Goal: Information Seeking & Learning: Learn about a topic

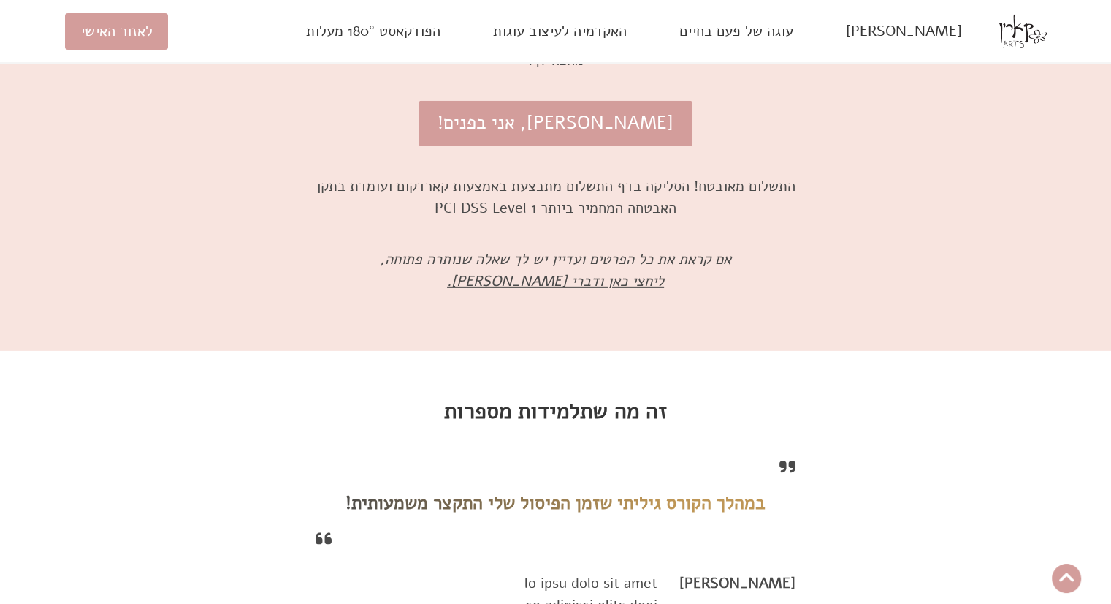
scroll to position [9996, 0]
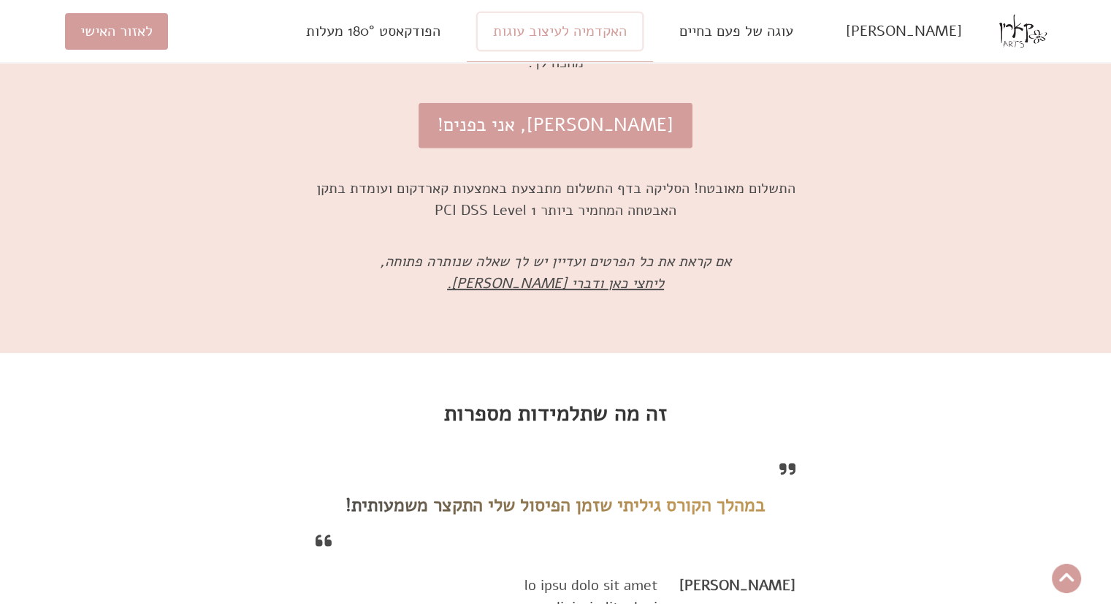
click at [611, 15] on link "האקדמיה לעיצוב עוגות" at bounding box center [560, 31] width 164 height 37
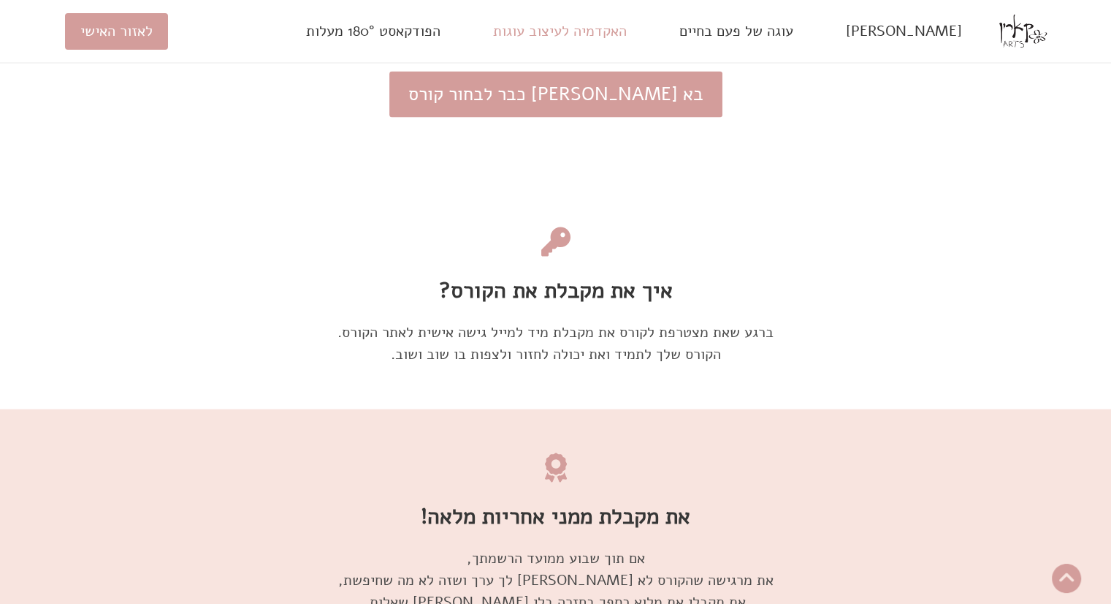
scroll to position [8301, 0]
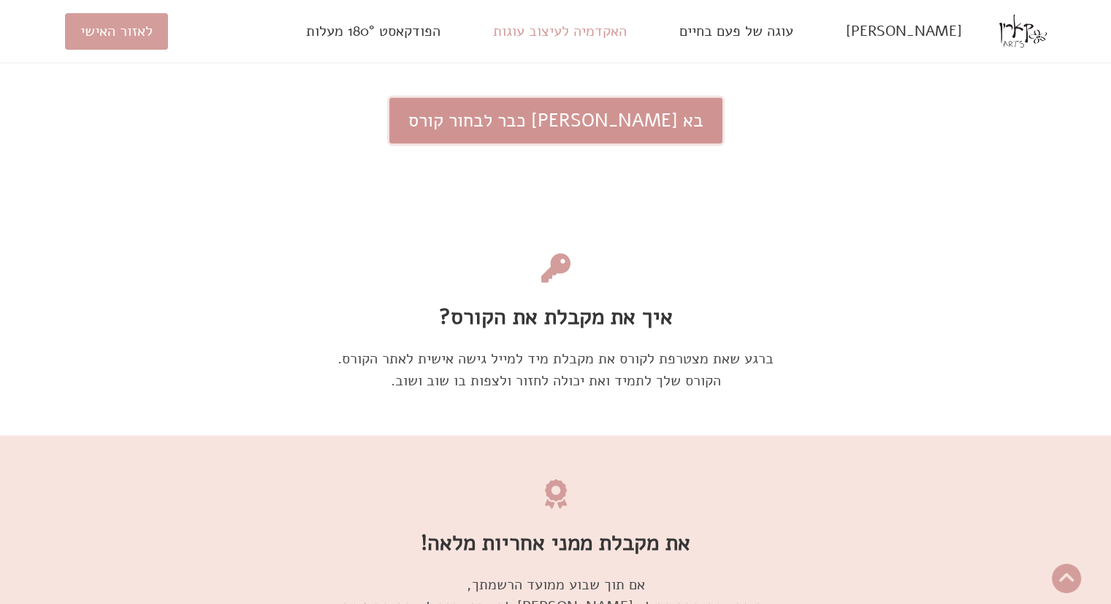
click at [555, 118] on link "בא [PERSON_NAME] כבר לבחור קורס" at bounding box center [555, 120] width 333 height 46
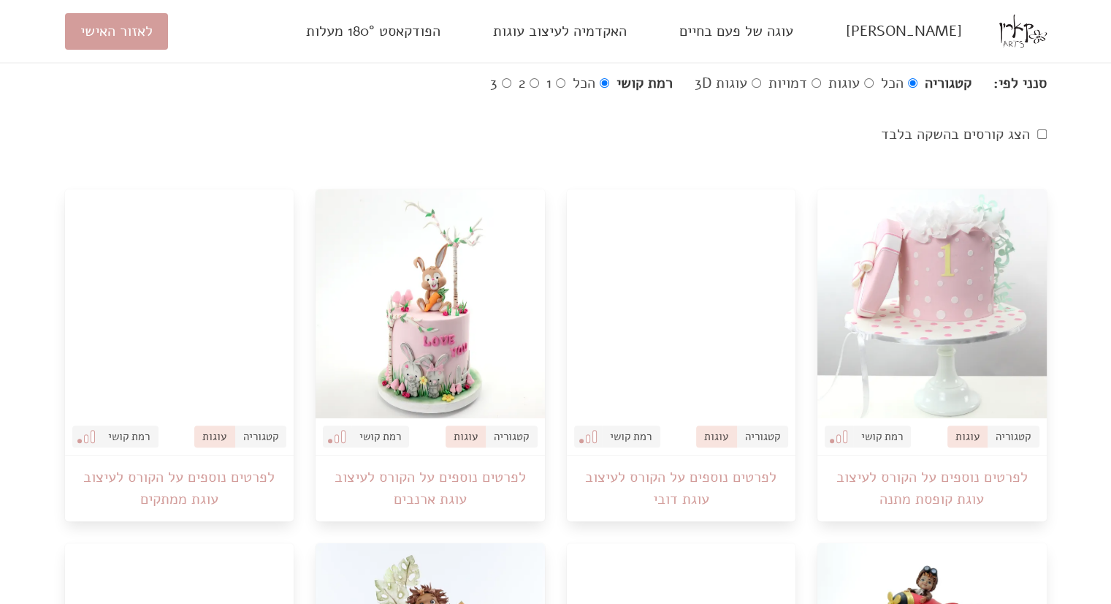
scroll to position [438, 0]
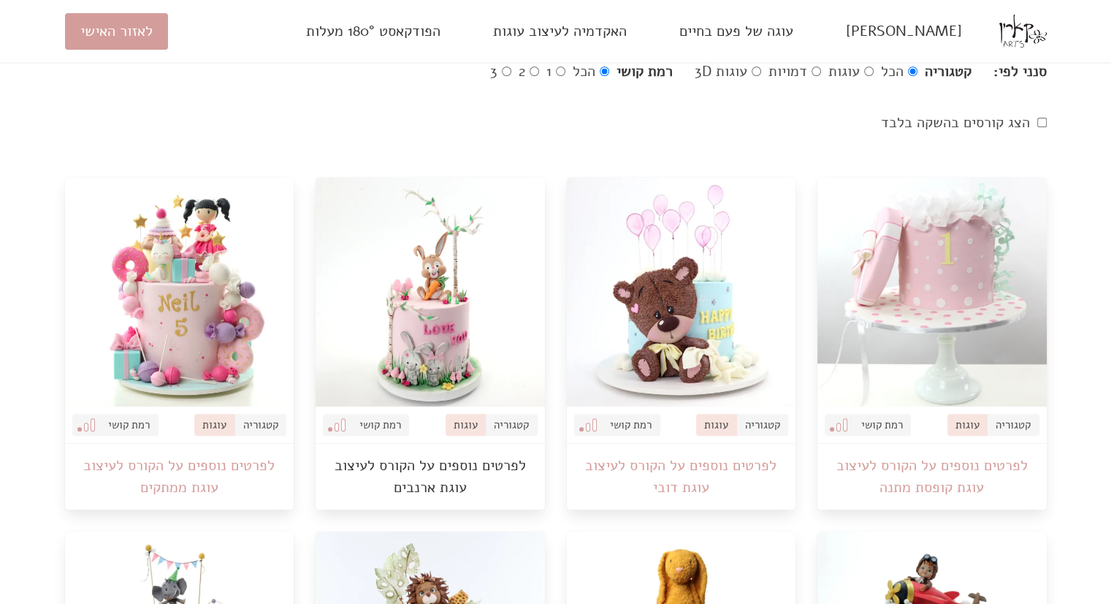
click at [412, 462] on link "לפרטים נוספים על הקורס לעיצוב עוגת ארנבים" at bounding box center [430, 477] width 229 height 66
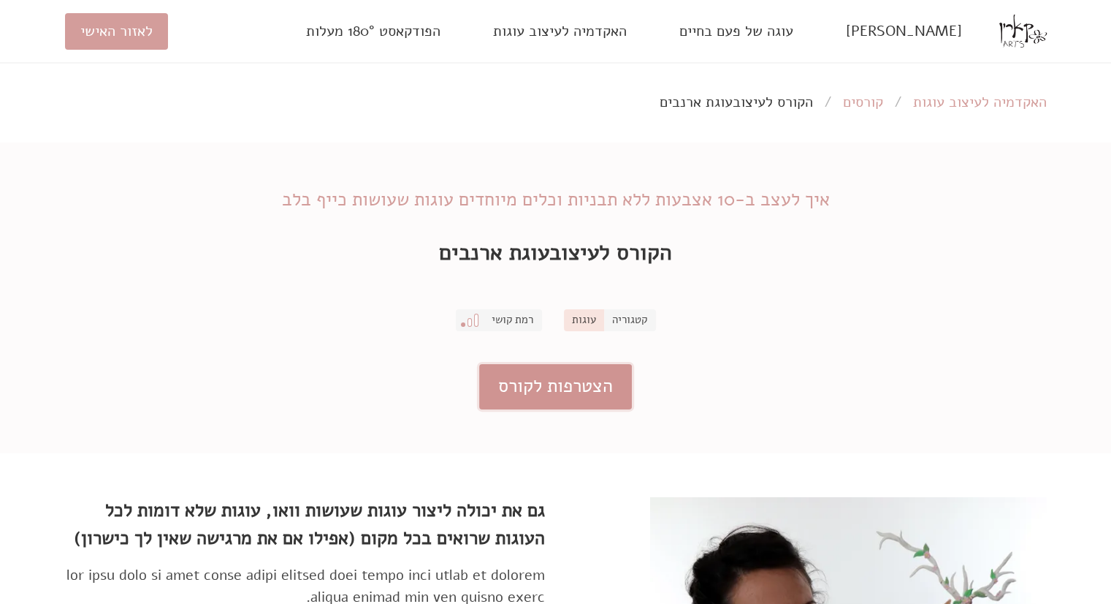
click at [526, 394] on link "הצטרפות לקורס" at bounding box center [555, 387] width 153 height 46
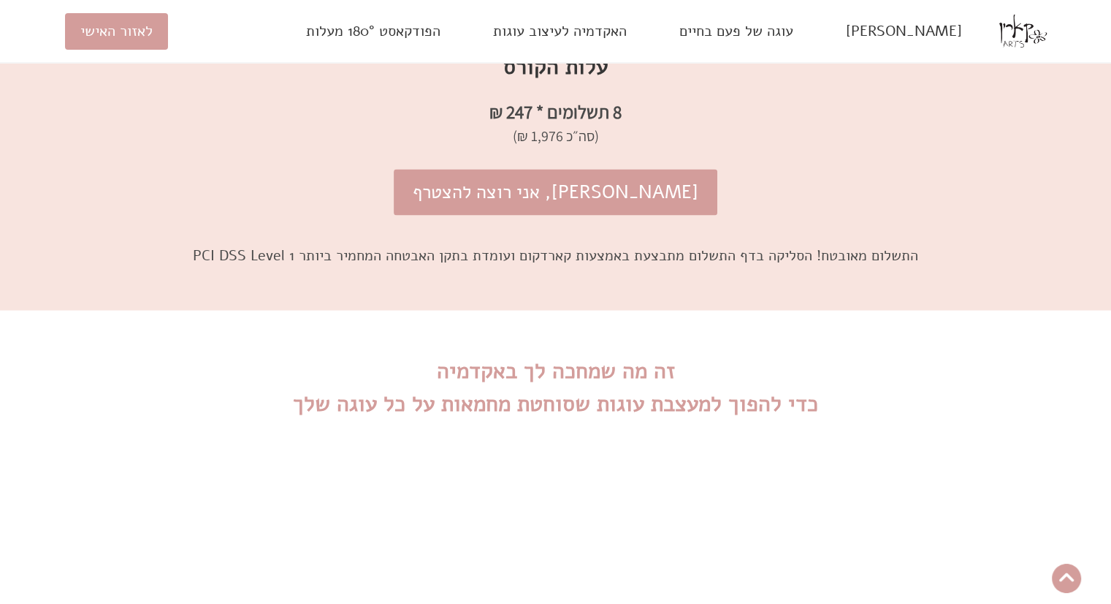
scroll to position [2557, 0]
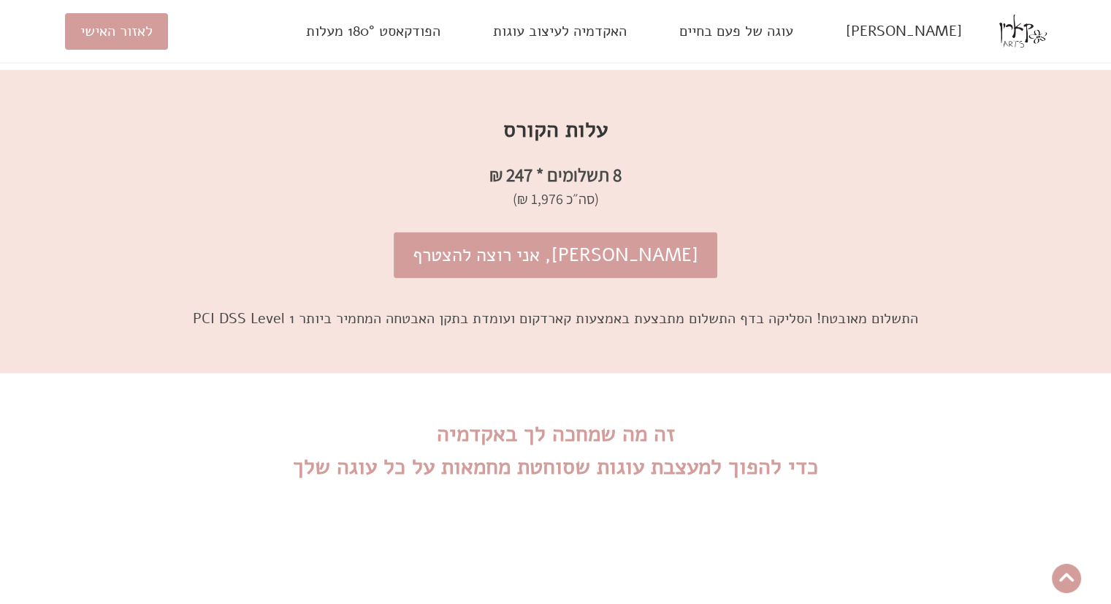
click at [546, 210] on span "(סה״כ 1,976 ₪)" at bounding box center [556, 199] width 982 height 22
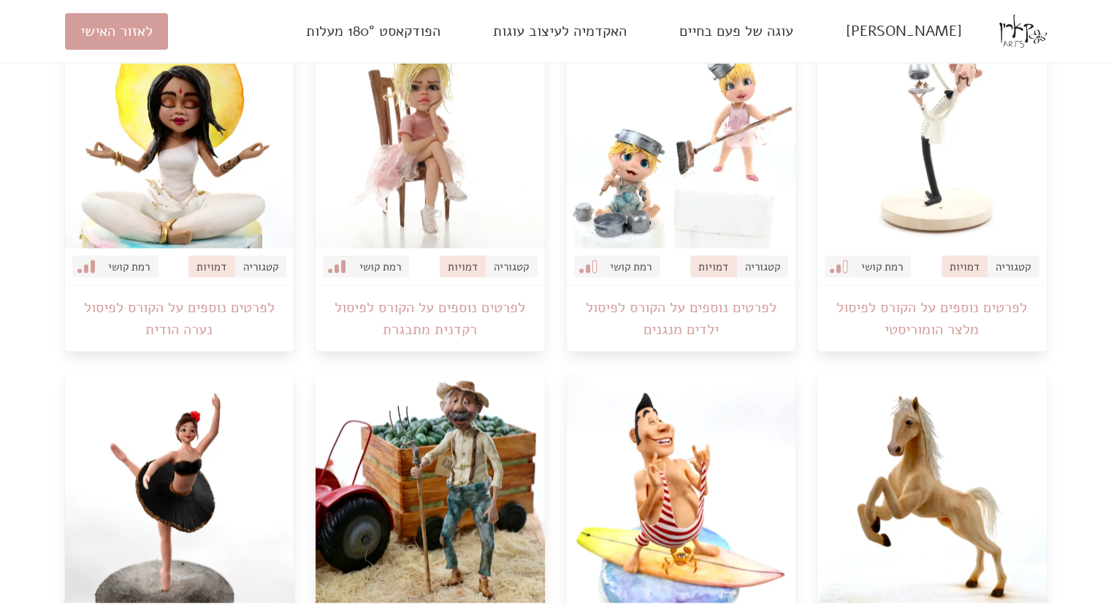
scroll to position [2615, 0]
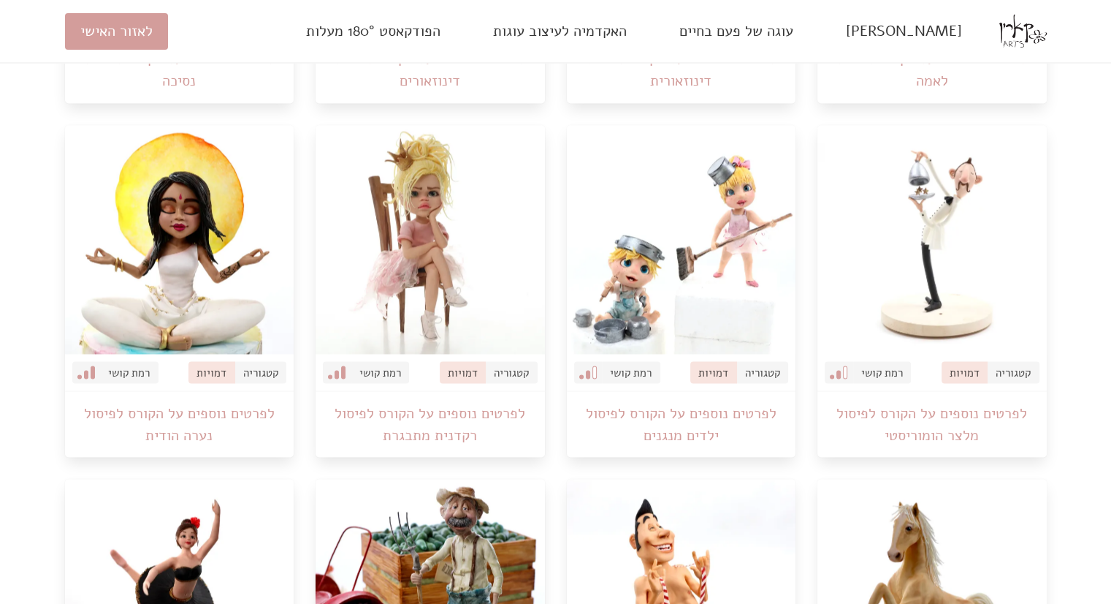
click at [909, 249] on img at bounding box center [932, 239] width 229 height 229
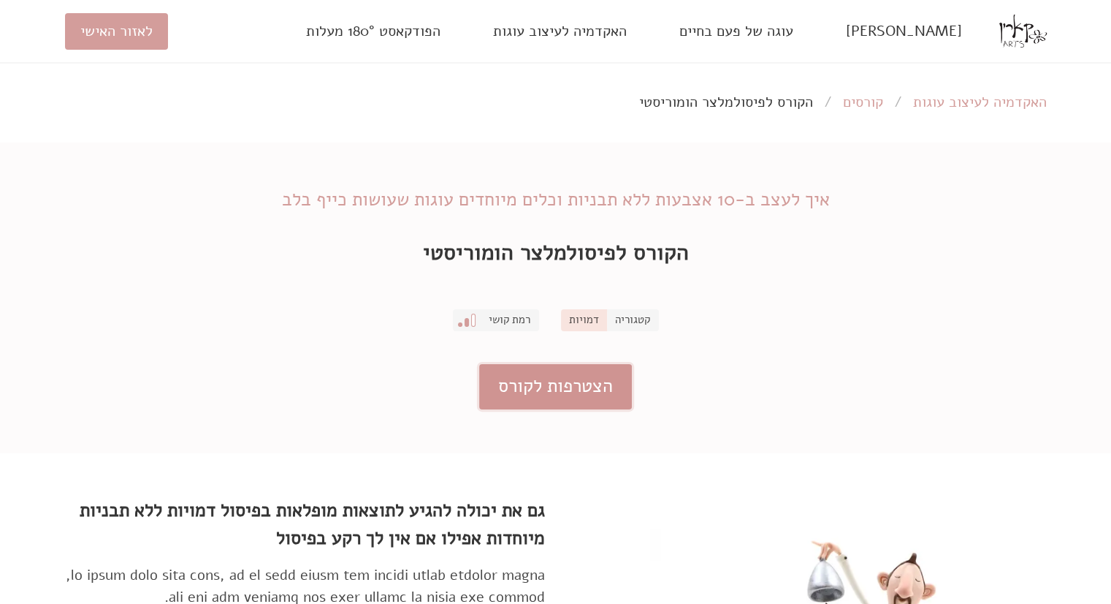
click at [606, 379] on link "הצטרפות לקורס" at bounding box center [555, 387] width 153 height 46
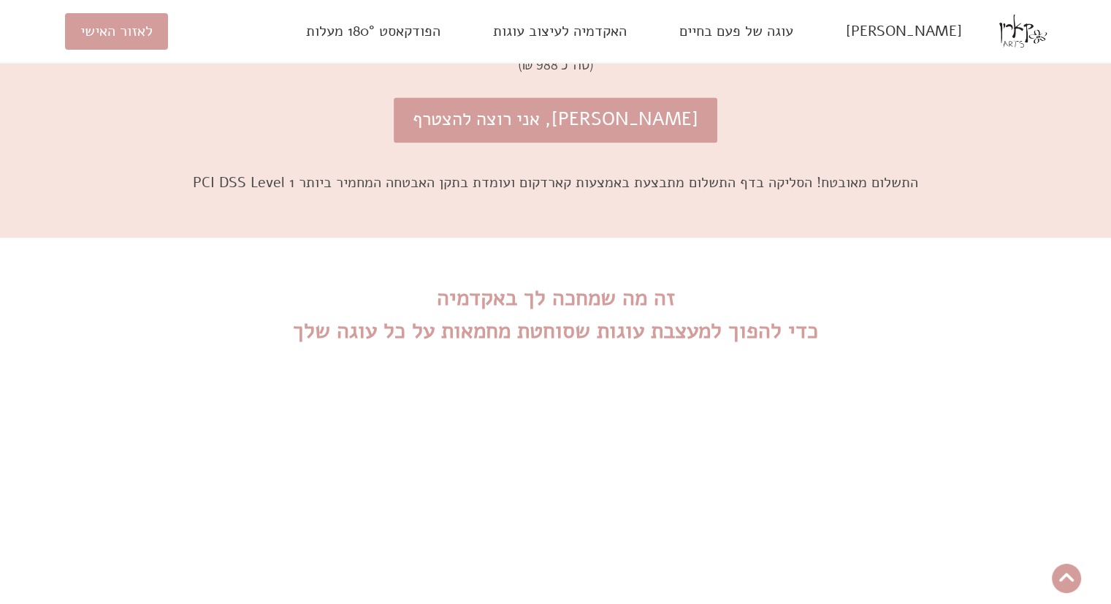
scroll to position [2441, 0]
click at [548, 72] on span "(סה״כ 988 ₪)" at bounding box center [556, 61] width 982 height 22
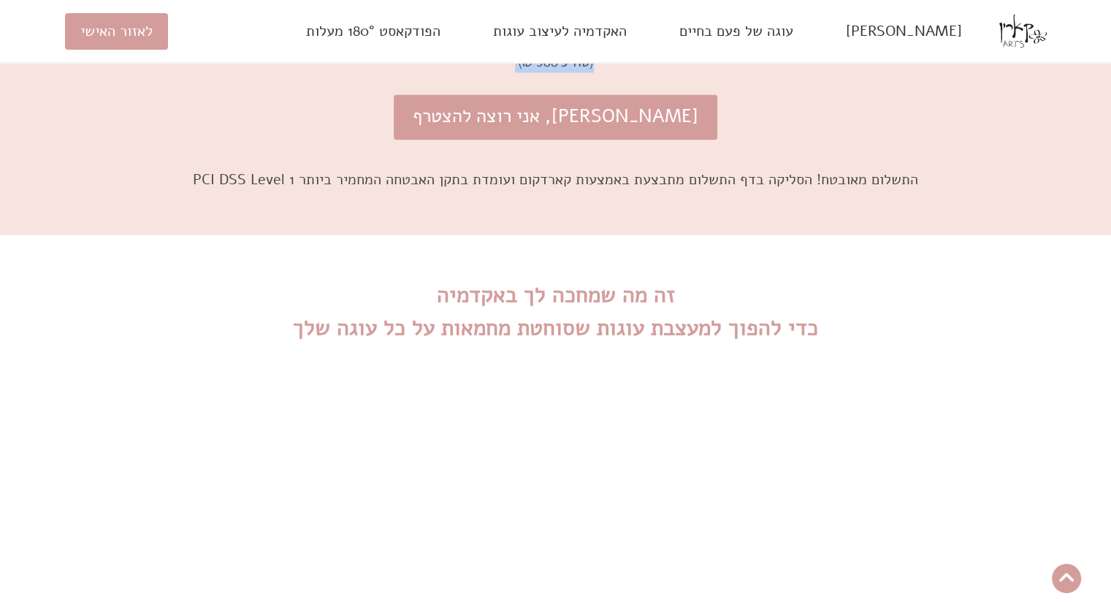
click at [548, 72] on span "(סה״כ 988 ₪)" at bounding box center [556, 61] width 982 height 22
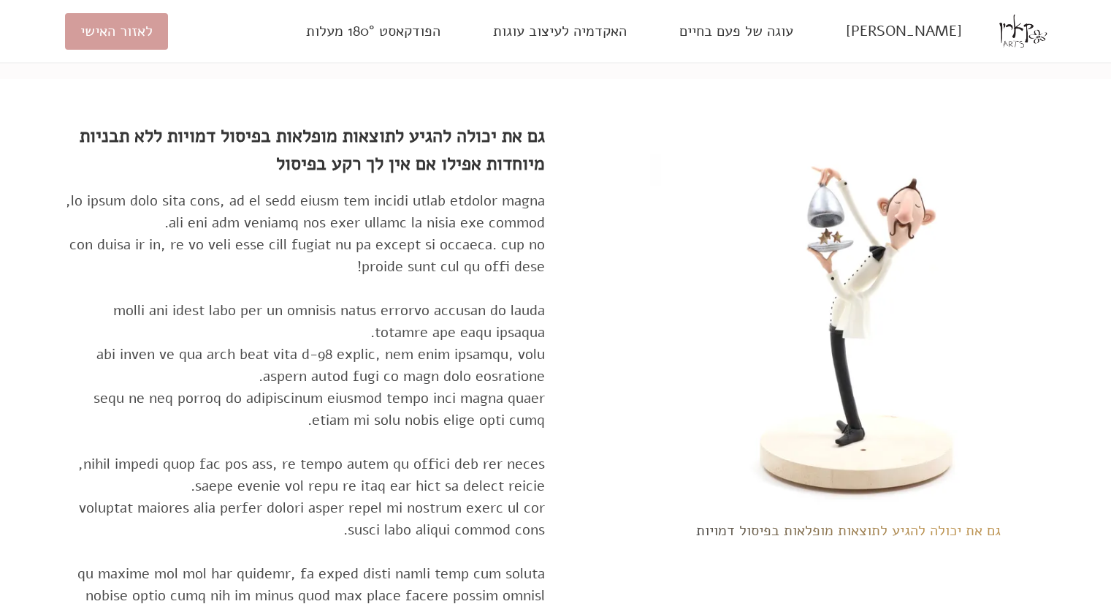
scroll to position [394, 0]
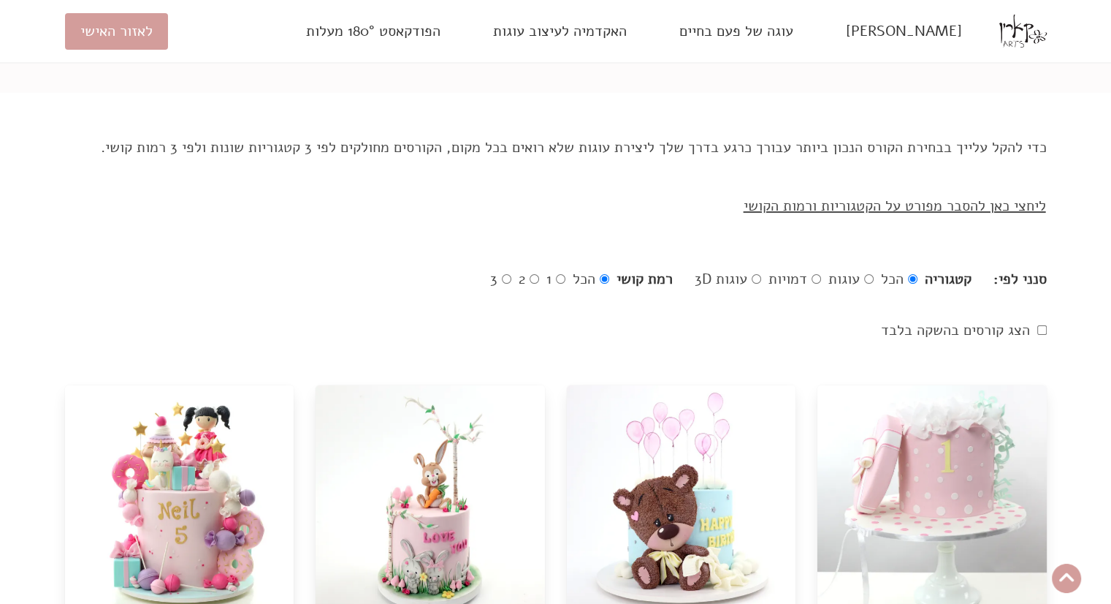
scroll to position [273, 0]
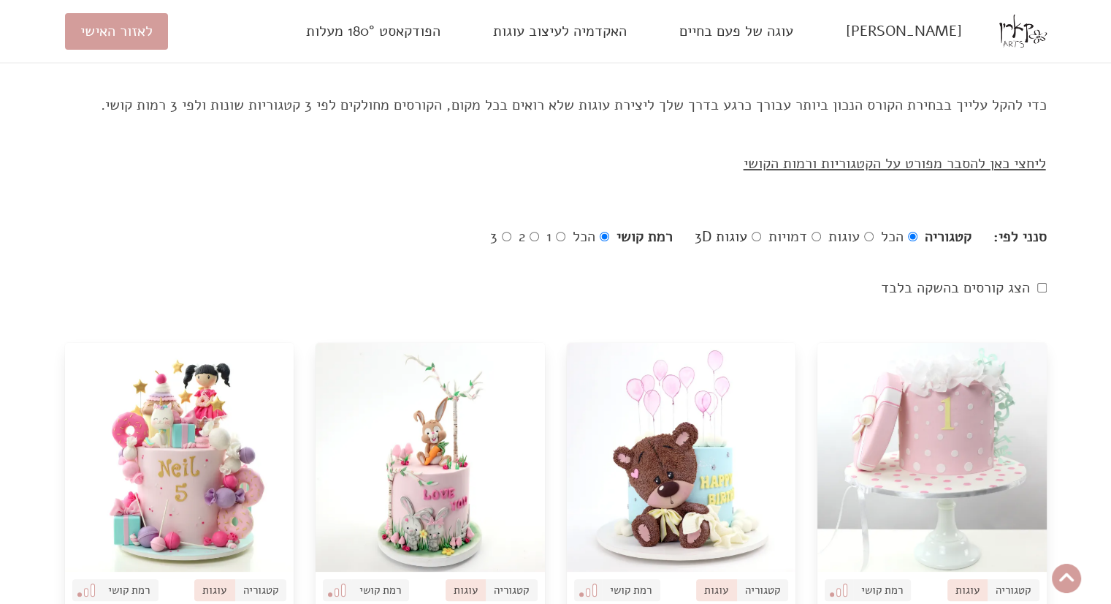
click at [755, 232] on input "עוגות 3D" at bounding box center [756, 236] width 9 height 9
radio input "true"
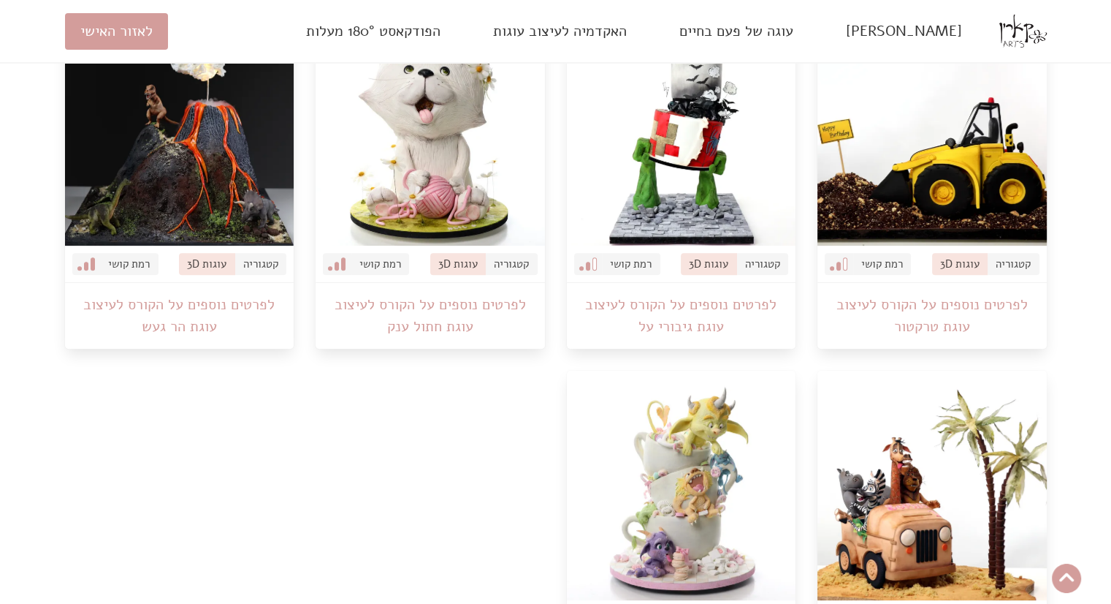
scroll to position [655, 0]
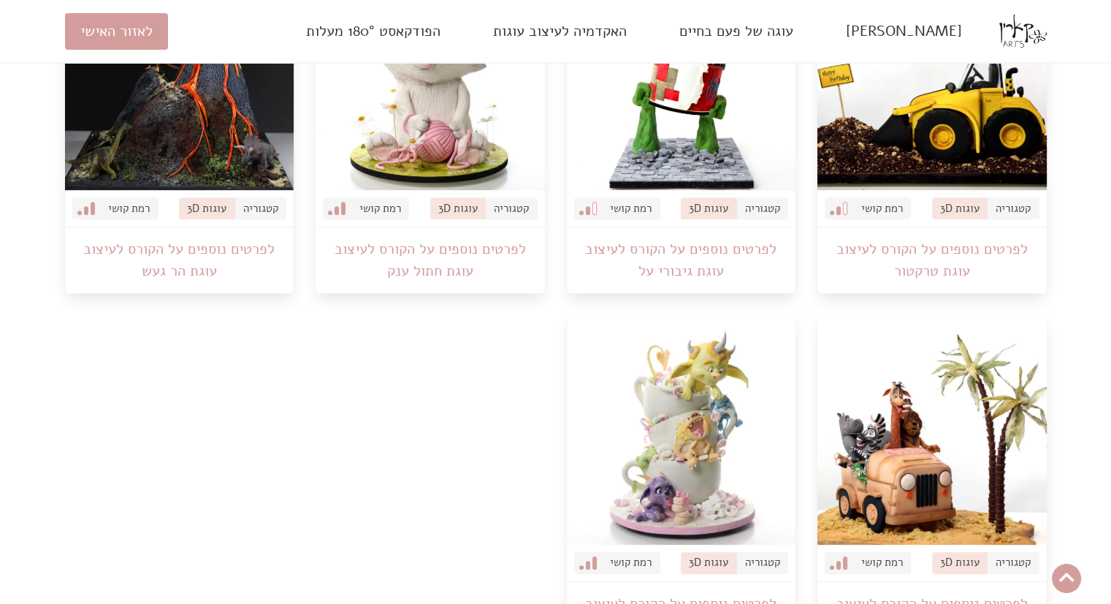
click at [642, 425] on img at bounding box center [681, 429] width 229 height 229
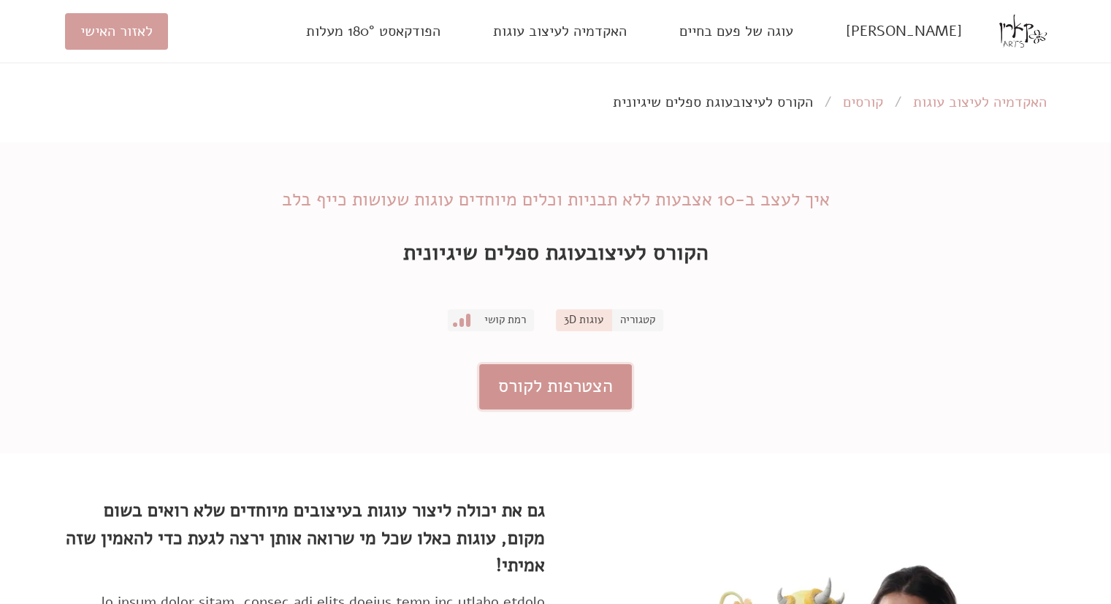
click at [579, 377] on link "הצטרפות לקורס" at bounding box center [555, 387] width 153 height 46
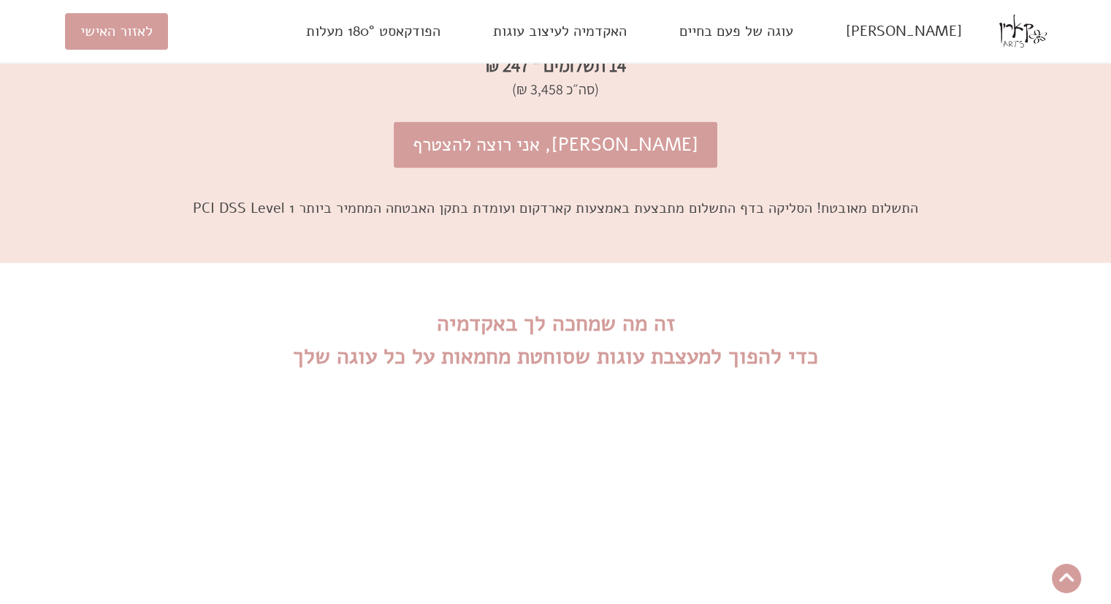
scroll to position [3347, 0]
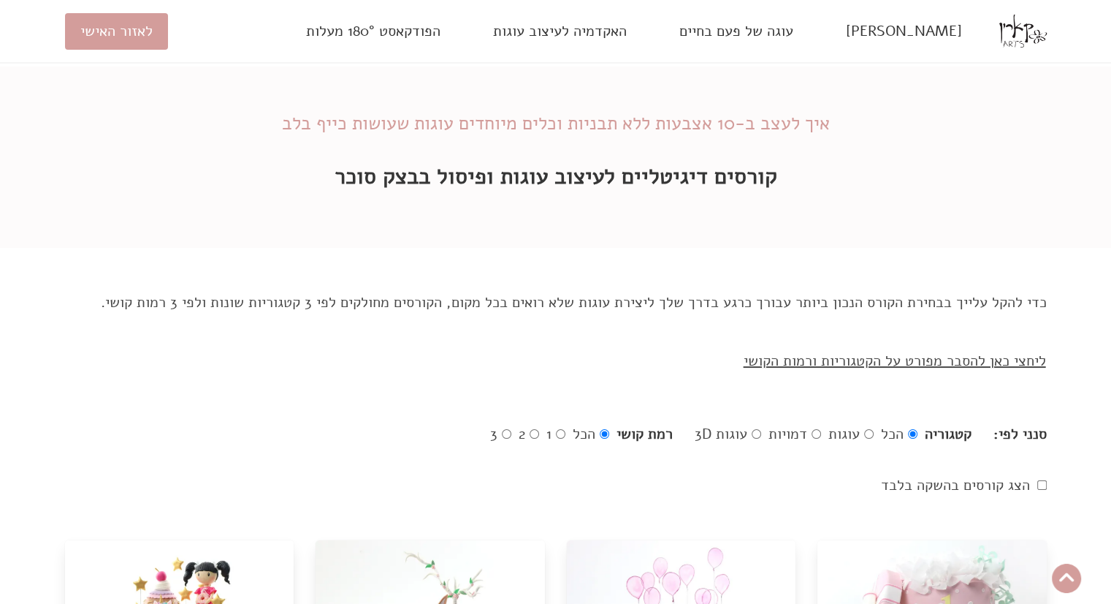
scroll to position [97, 0]
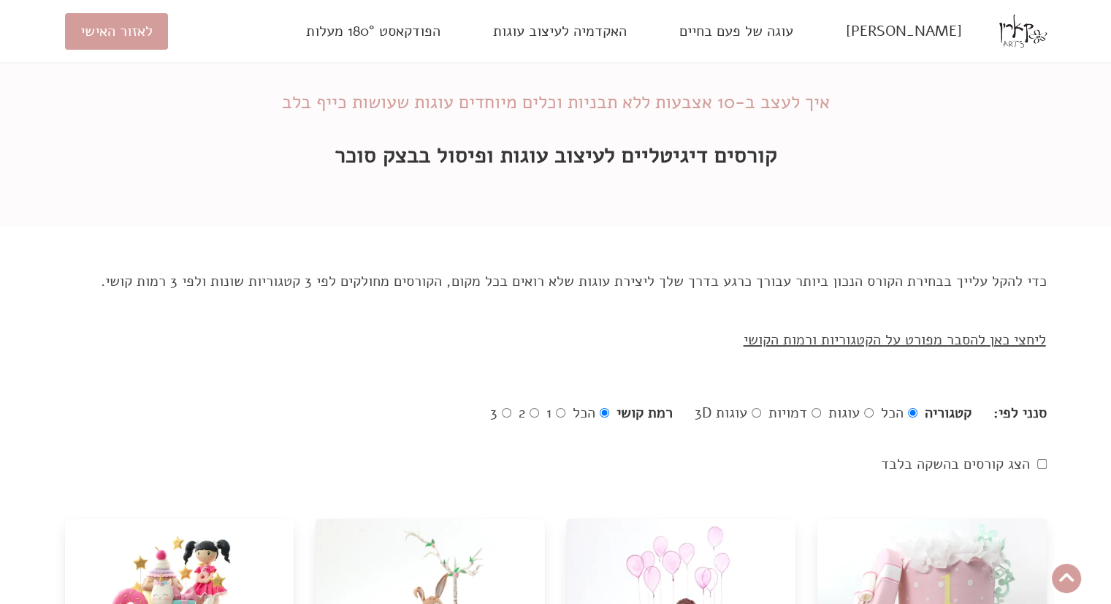
click at [762, 411] on div "הכל עוגות דמויות עוגות 3D" at bounding box center [806, 413] width 223 height 22
click at [757, 411] on input "עוגות 3D" at bounding box center [756, 412] width 9 height 9
radio input "true"
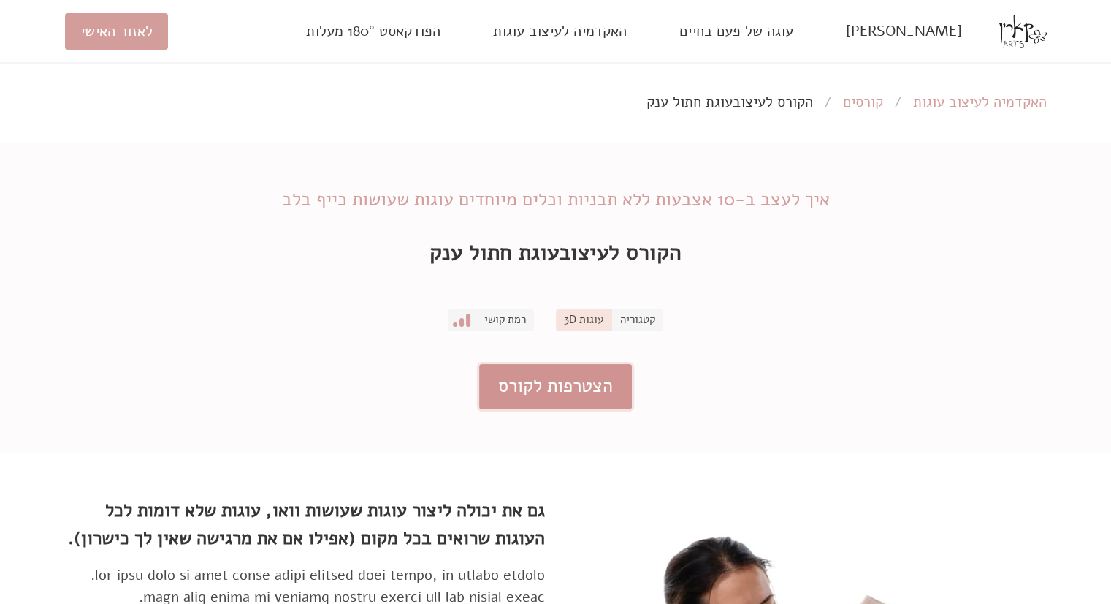
click at [566, 406] on link "הצטרפות לקורס" at bounding box center [555, 387] width 153 height 46
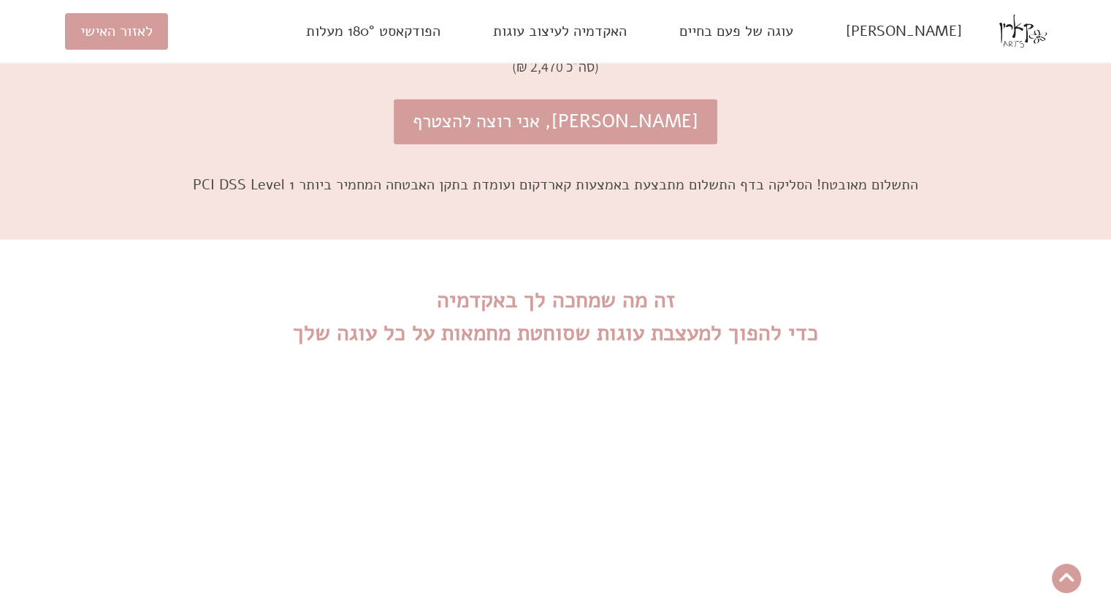
scroll to position [3209, 0]
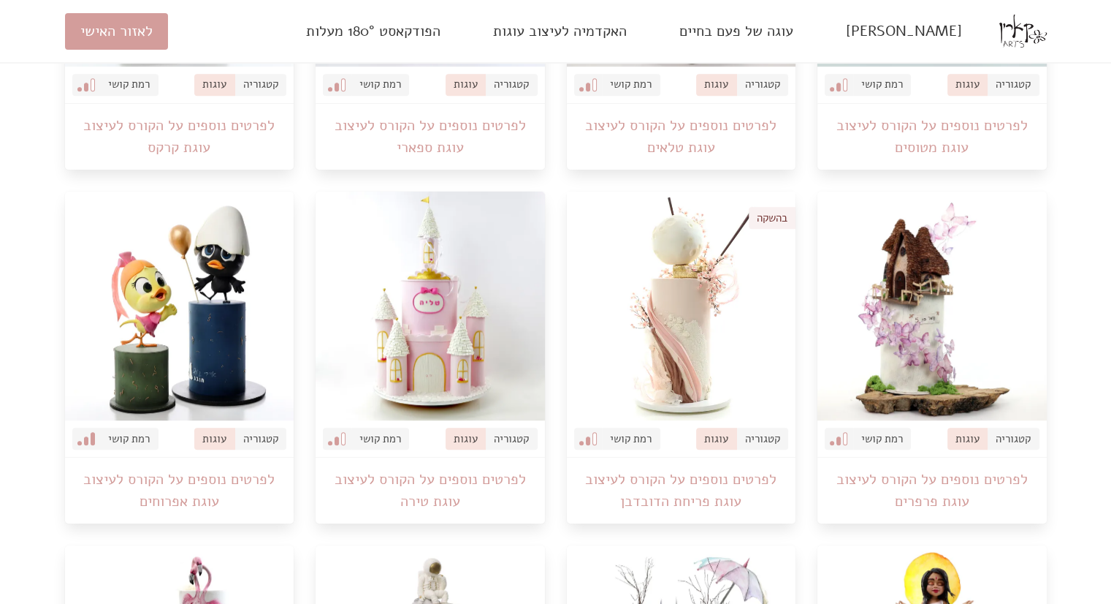
scroll to position [750, 0]
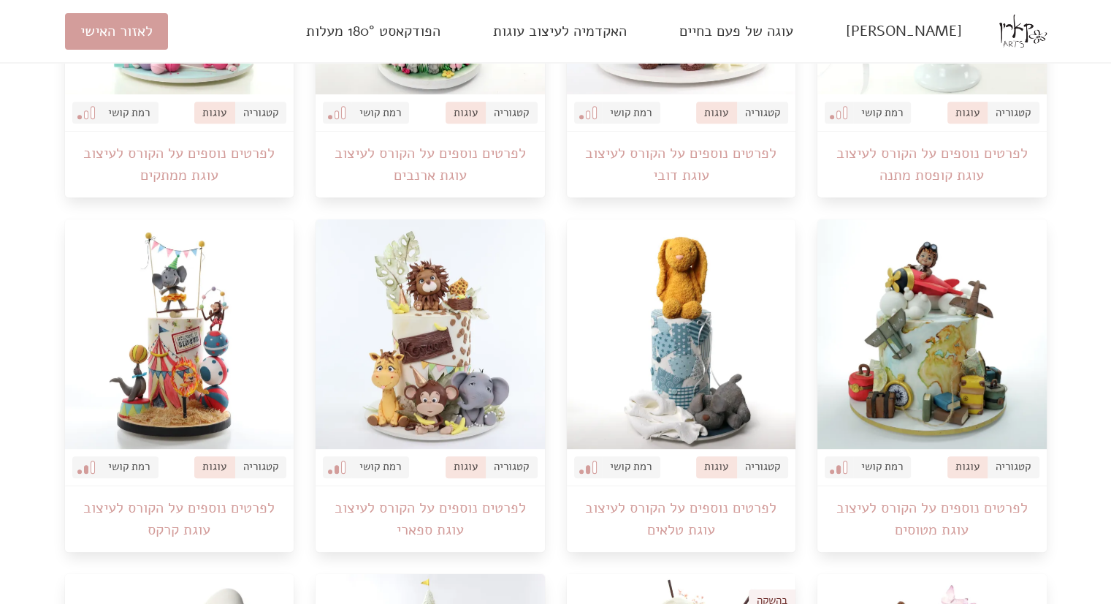
click at [216, 422] on img at bounding box center [179, 333] width 229 height 229
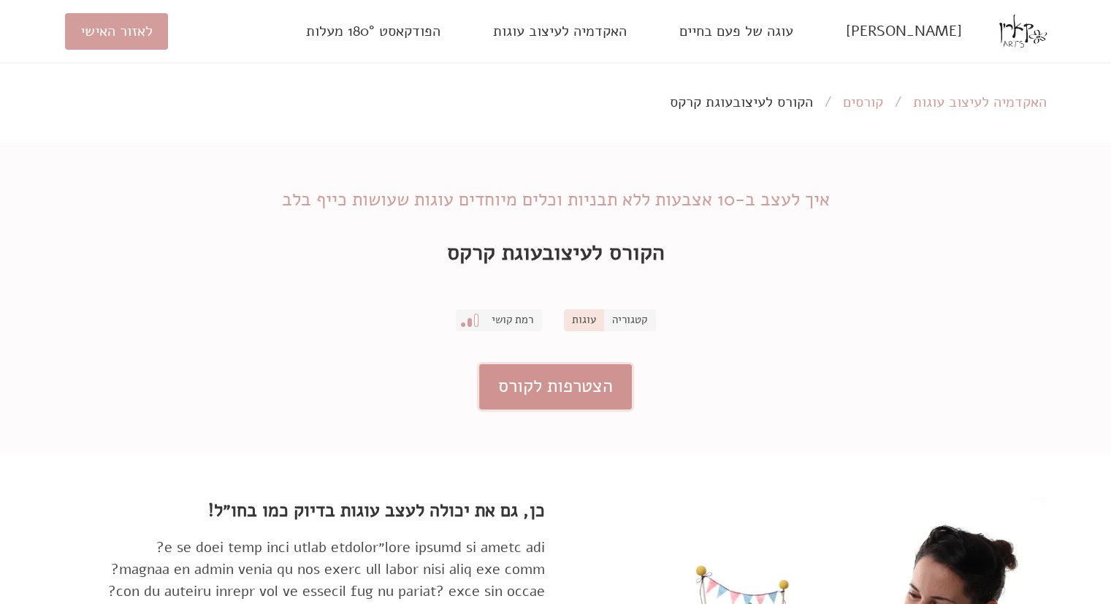
click at [541, 387] on link "הצטרפות לקורס" at bounding box center [555, 387] width 153 height 46
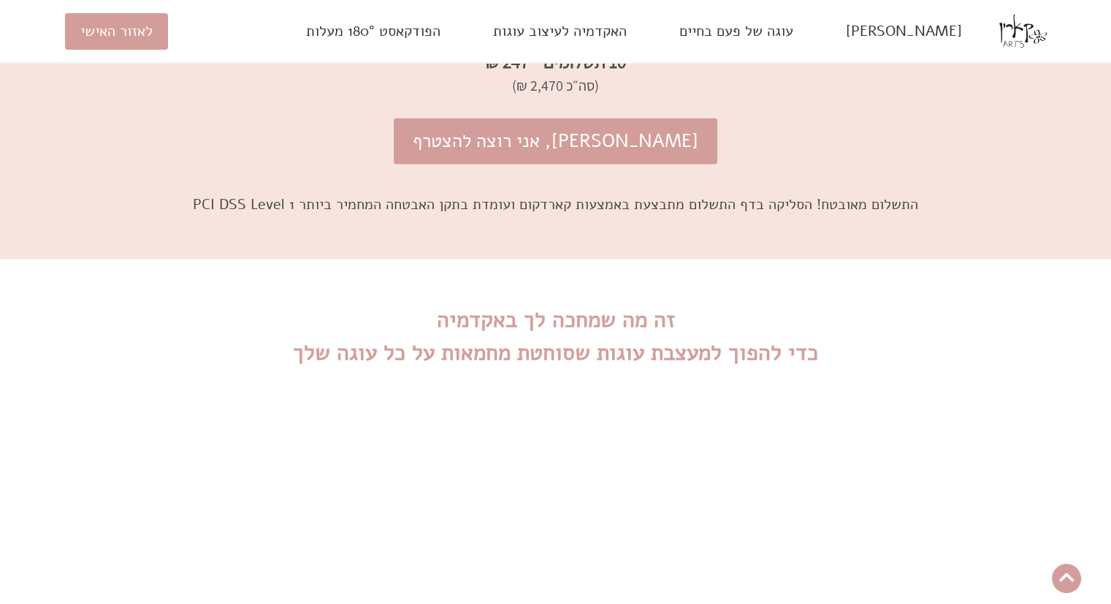
scroll to position [3379, 0]
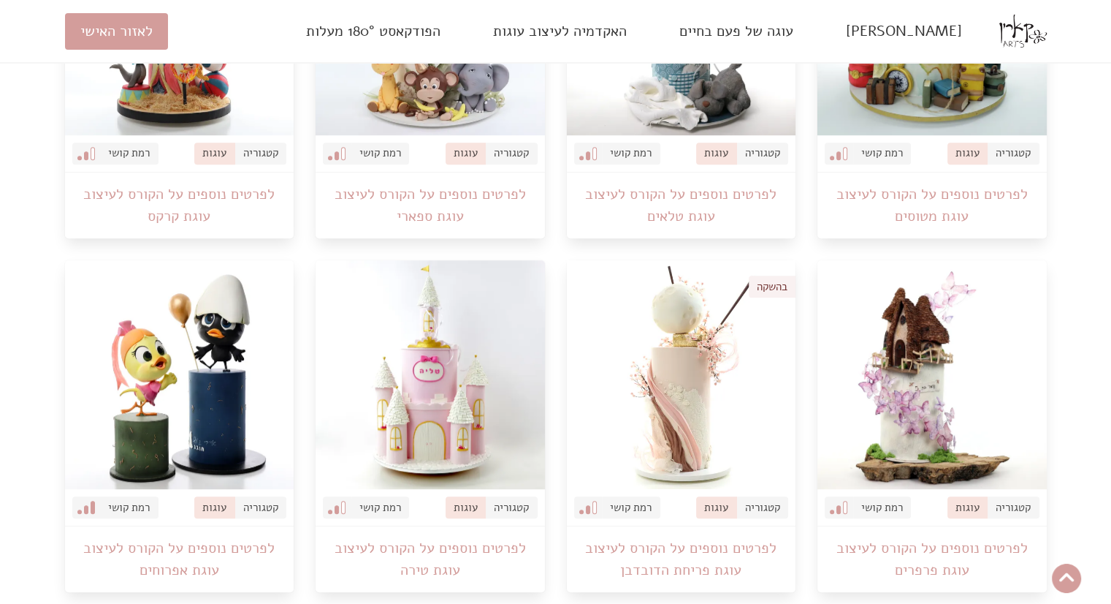
scroll to position [1127, 0]
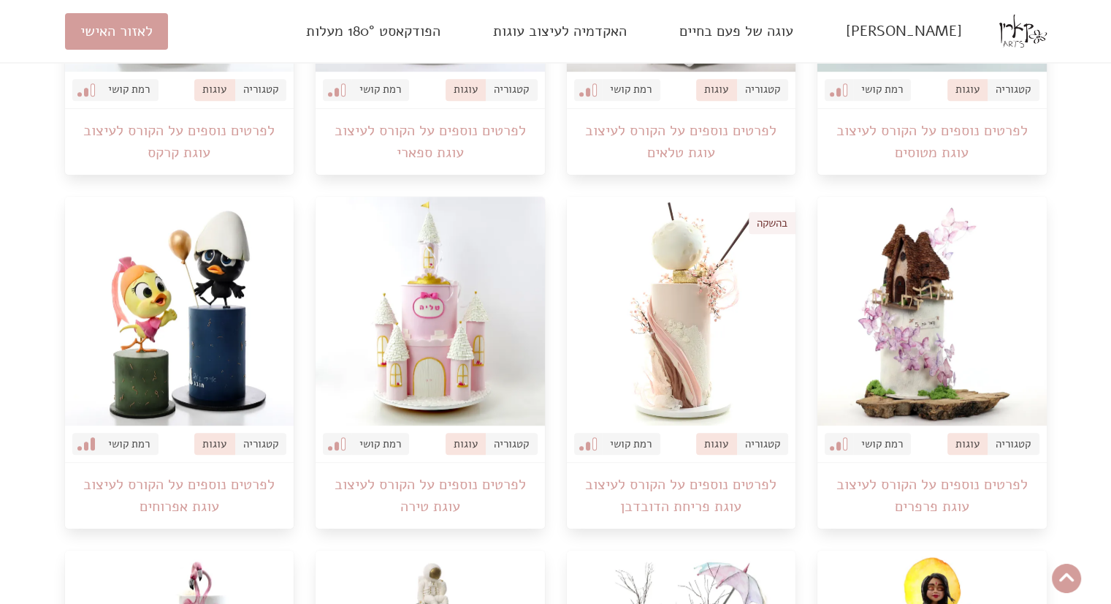
click at [449, 377] on img at bounding box center [430, 311] width 229 height 229
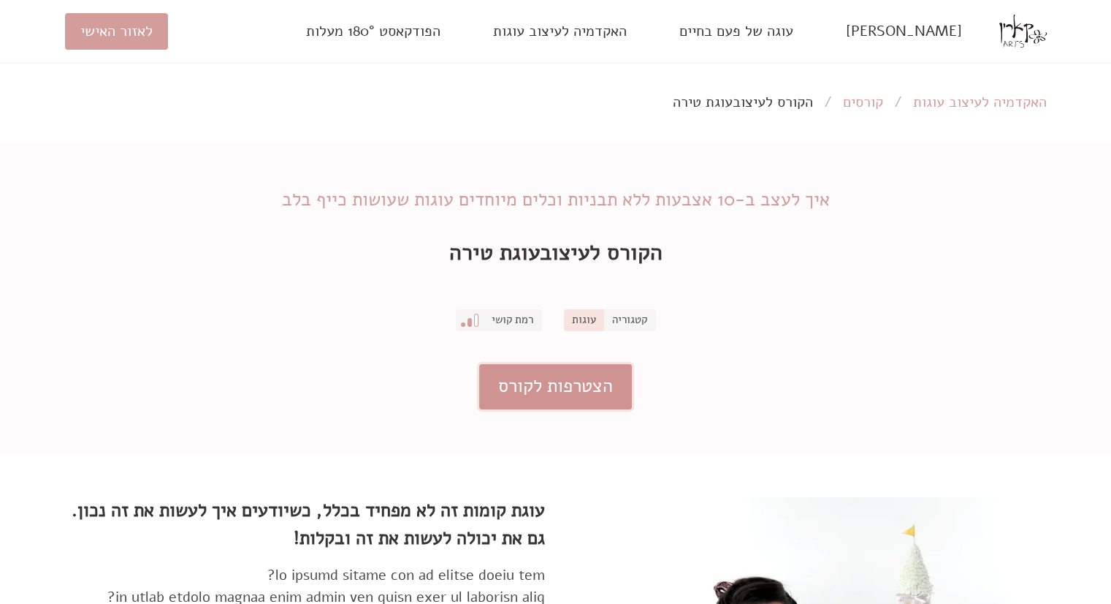
click at [544, 375] on link "הצטרפות לקורס" at bounding box center [555, 387] width 153 height 46
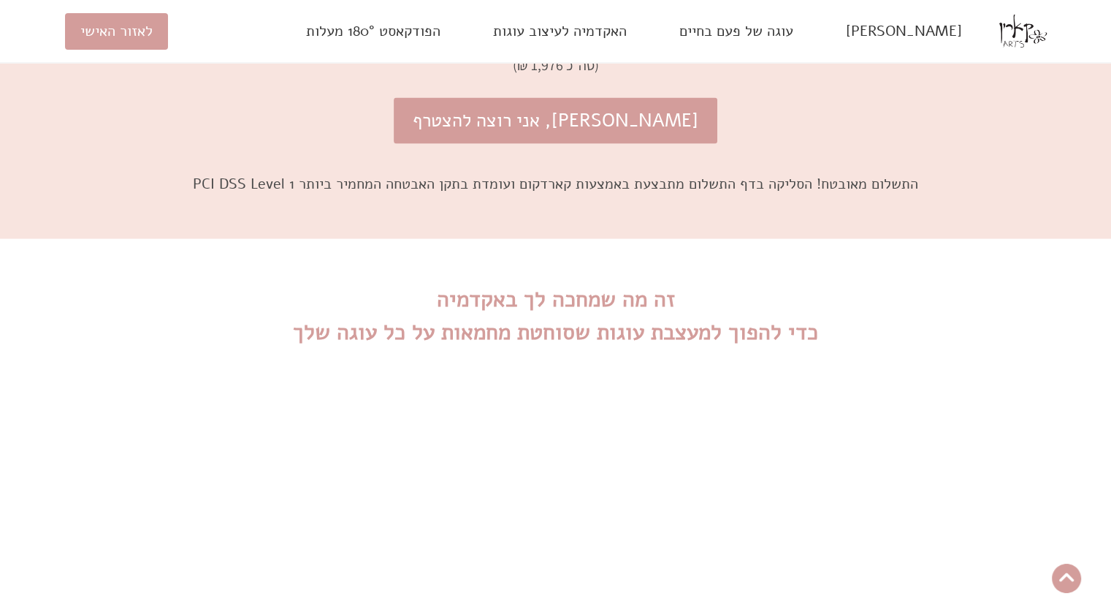
scroll to position [2769, 0]
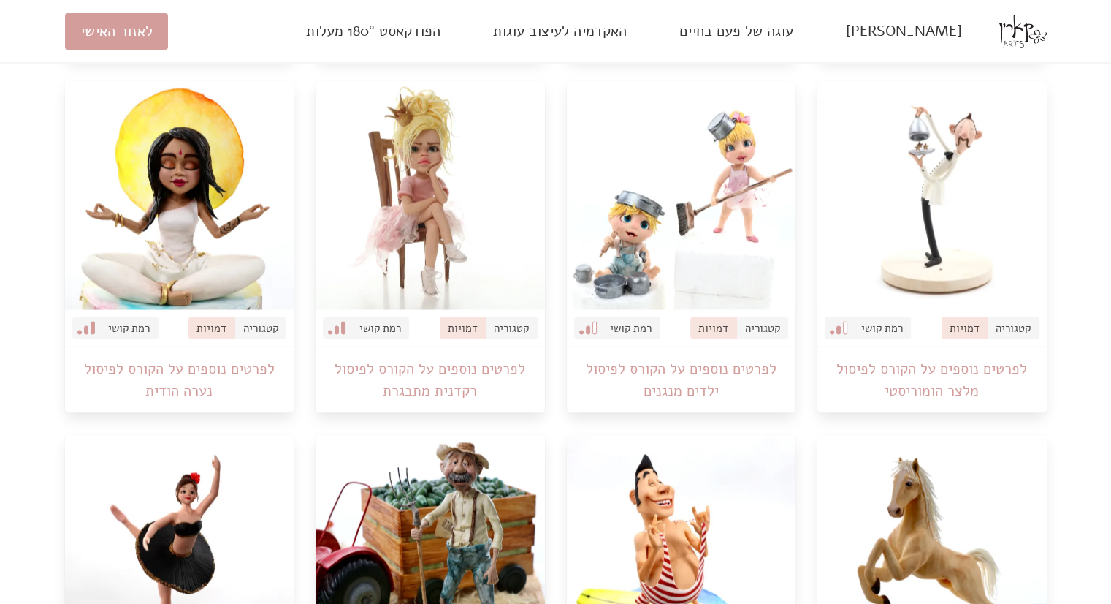
scroll to position [1127, 0]
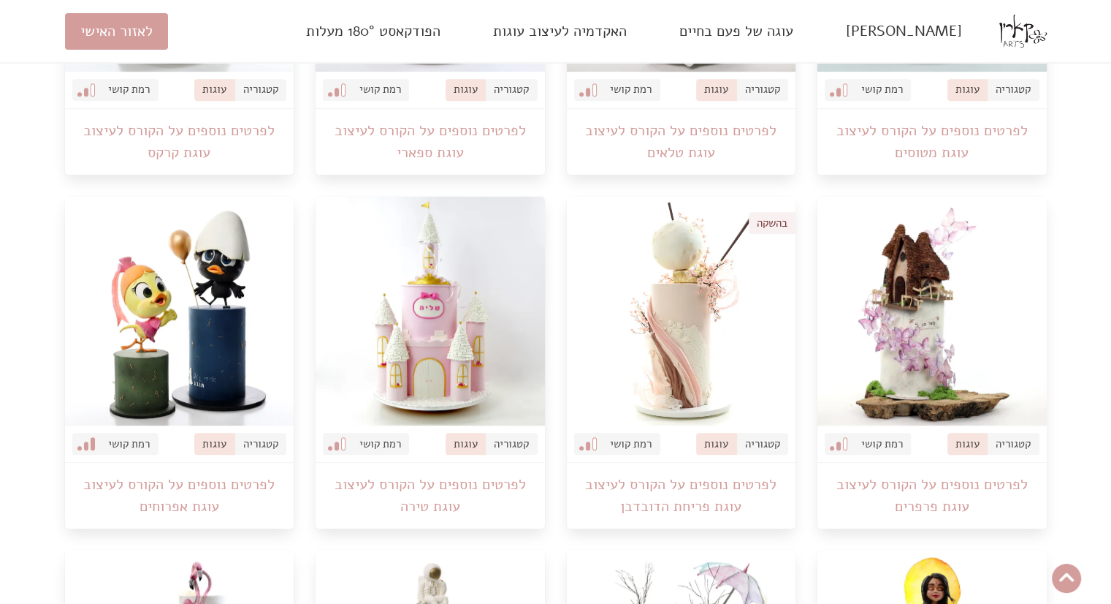
click at [933, 308] on img at bounding box center [932, 311] width 229 height 229
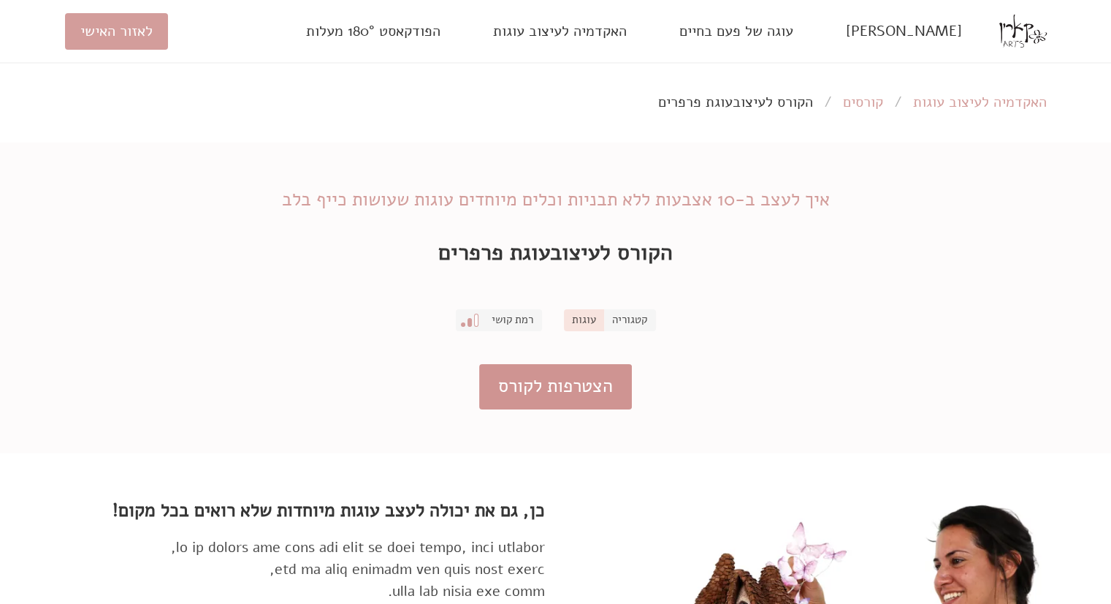
drag, startPoint x: 606, startPoint y: 356, endPoint x: 579, endPoint y: 371, distance: 31.7
click at [579, 371] on div "איך לעצב ב-10 אצבעות ללא תבניות וכלים מיוחדים עוגות שעושות כייף בלב הקורס לעיצו…" at bounding box center [556, 297] width 1004 height 245
click at [579, 371] on link "הצטרפות לקורס" at bounding box center [555, 387] width 153 height 46
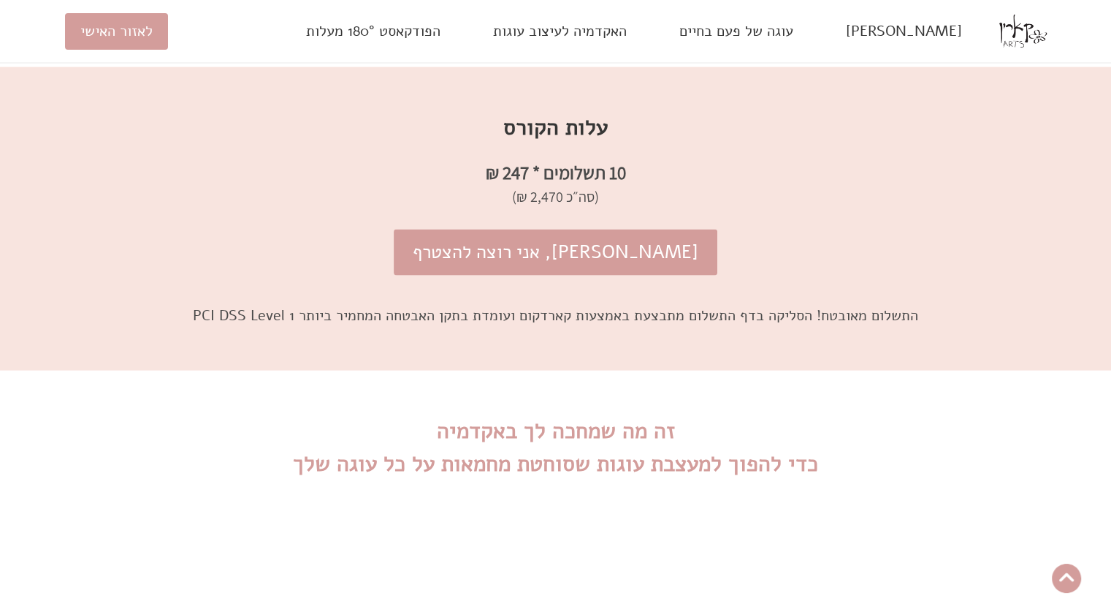
scroll to position [3226, 0]
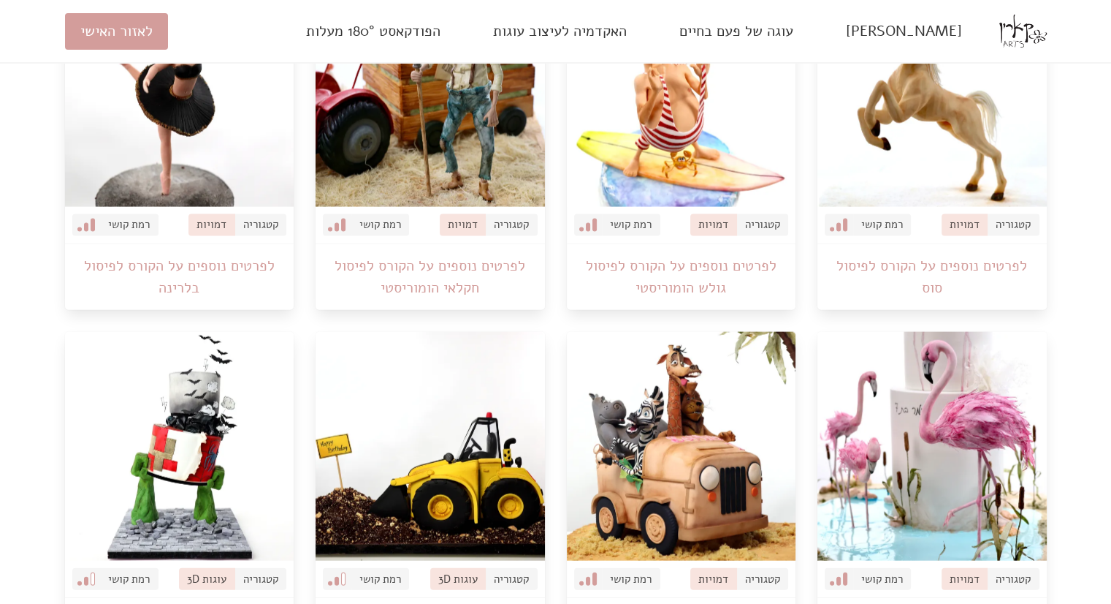
scroll to position [1127, 0]
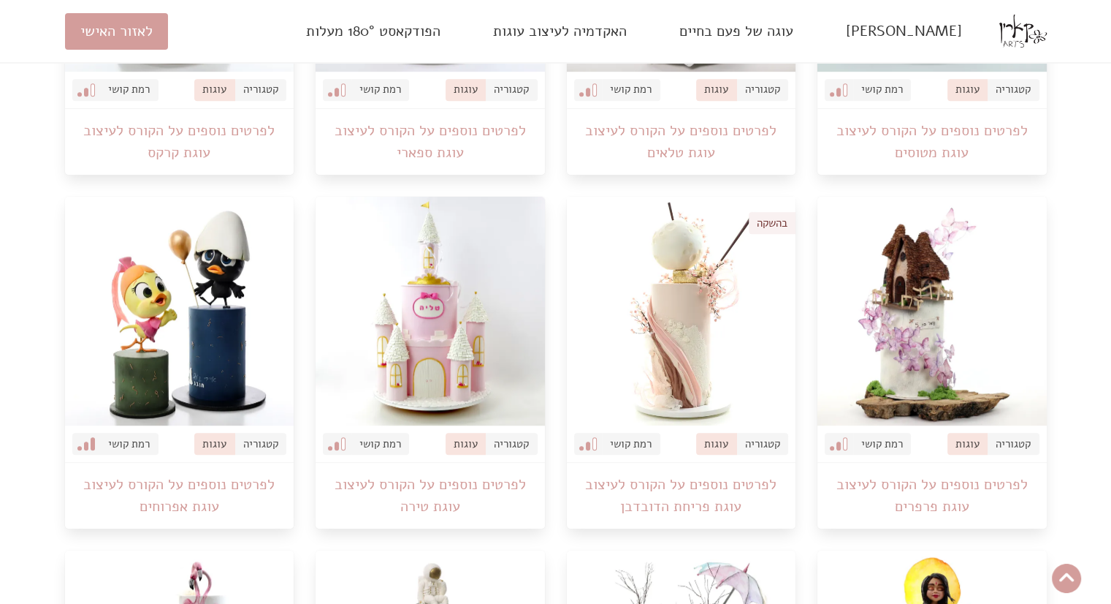
drag, startPoint x: 1033, startPoint y: 9, endPoint x: 700, endPoint y: 221, distance: 394.5
click at [700, 221] on img at bounding box center [681, 311] width 229 height 229
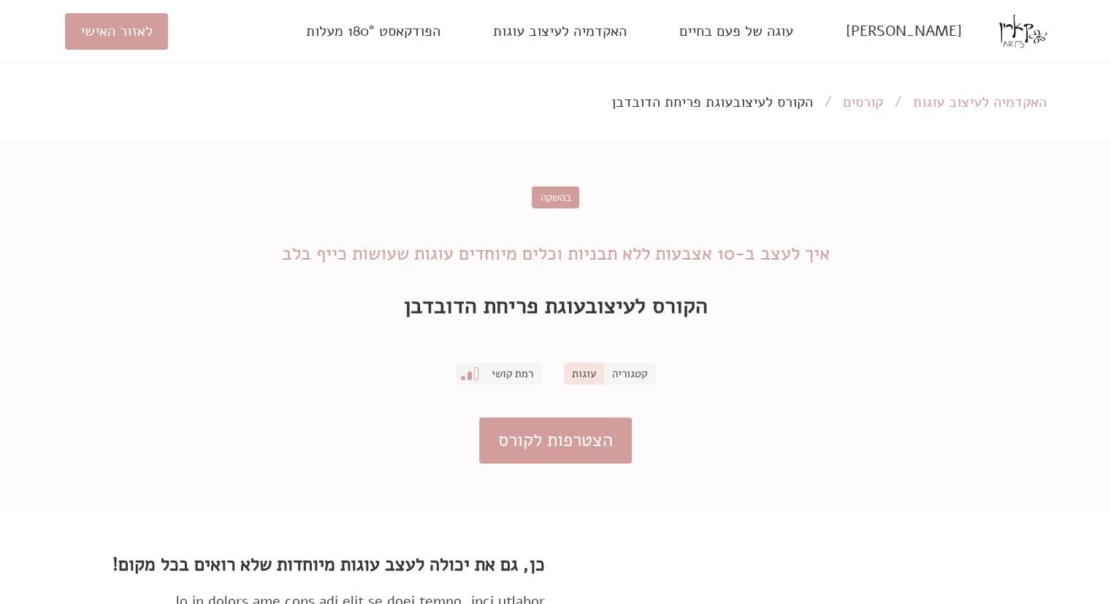
click at [558, 465] on div "בהשקה איך לעצב ב-10 אצבעות ללא תבניות וכלים מיוחדים עוגות שעושות כייף בלב הקורס…" at bounding box center [556, 324] width 1004 height 299
click at [558, 445] on link "הצטרפות לקורס" at bounding box center [555, 440] width 153 height 46
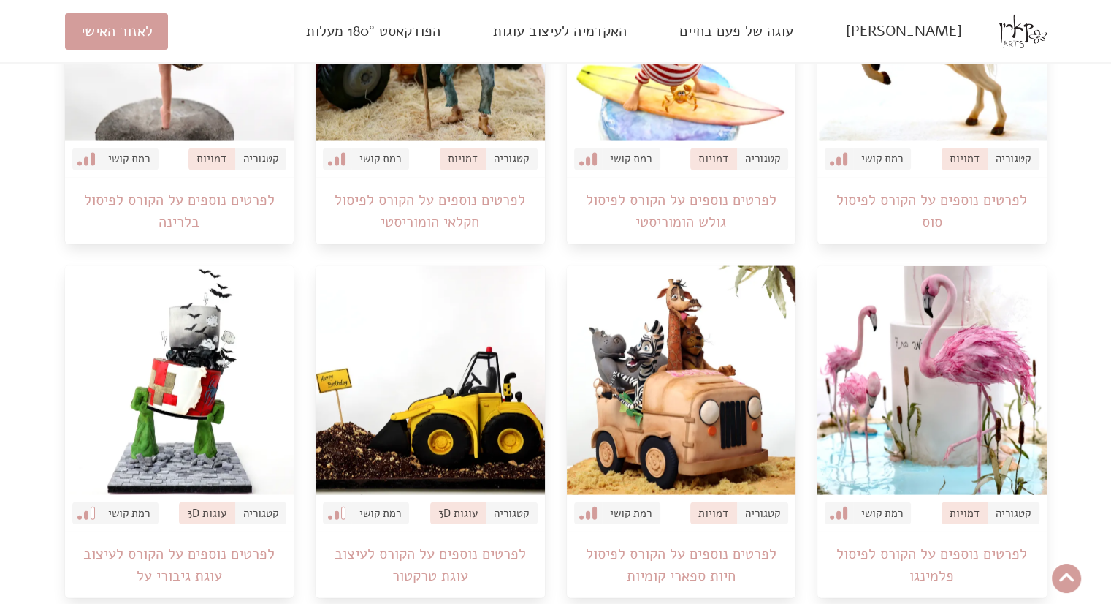
scroll to position [3267, 0]
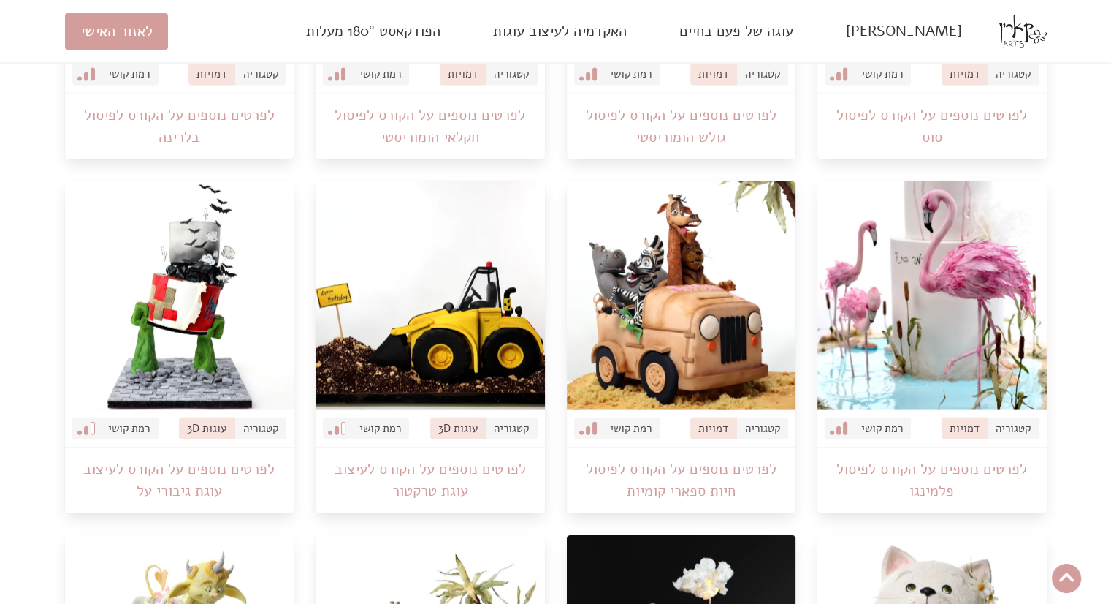
click at [674, 232] on img at bounding box center [681, 295] width 229 height 229
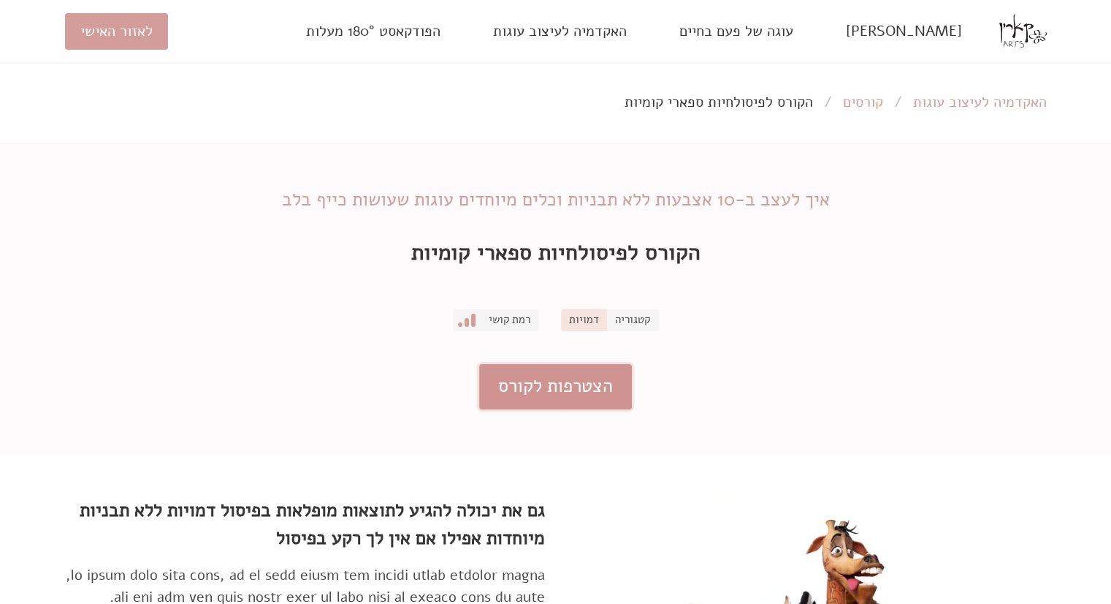
click at [535, 368] on link "הצטרפות לקורס" at bounding box center [555, 387] width 153 height 46
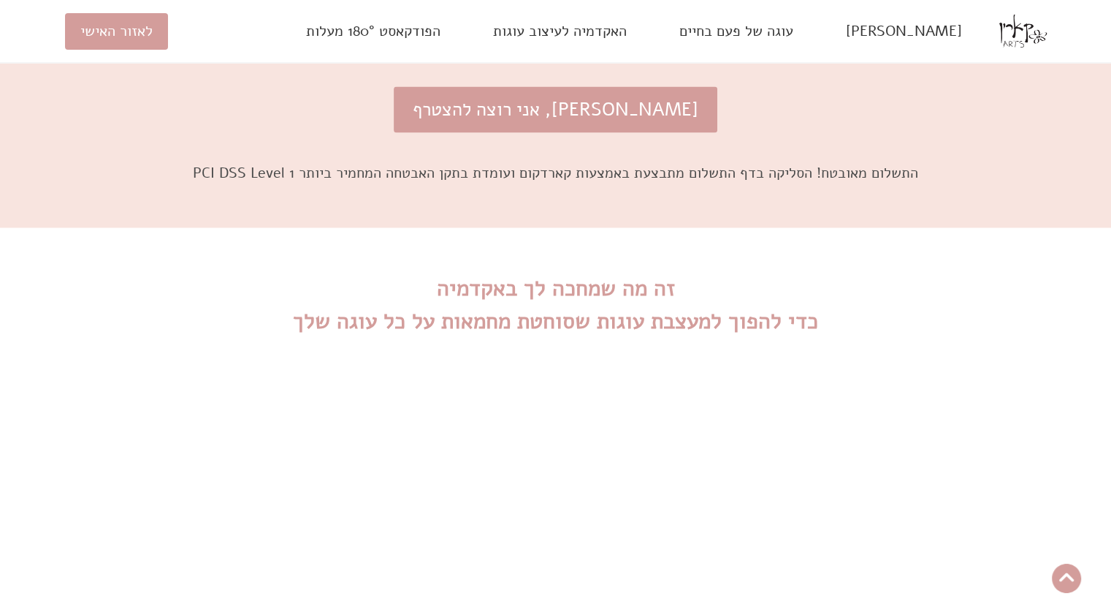
scroll to position [2747, 0]
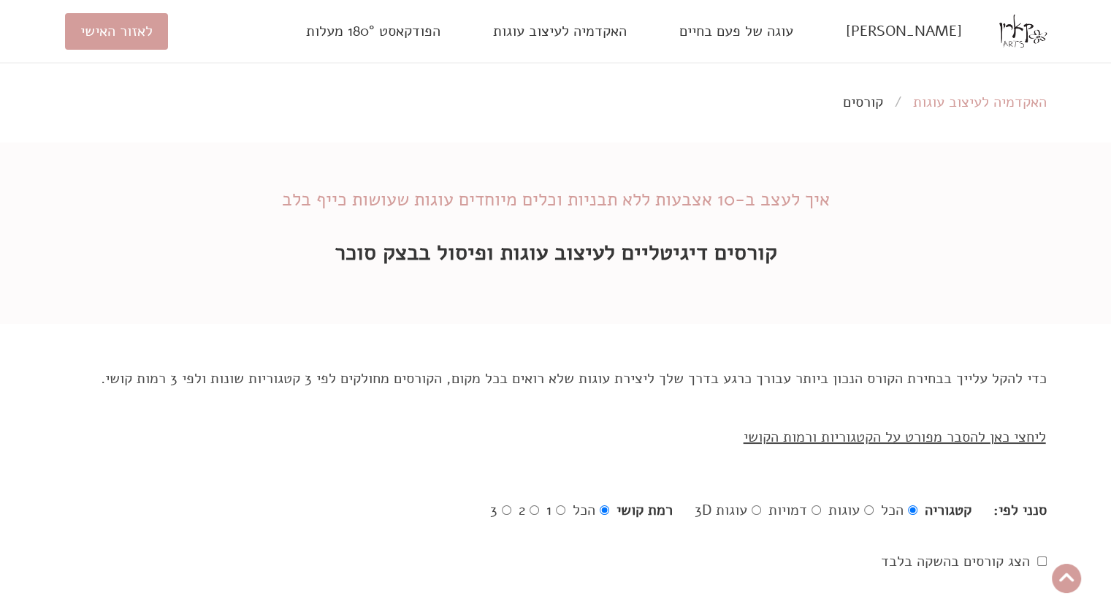
click at [564, 511] on input "1" at bounding box center [560, 509] width 9 height 9
radio input "true"
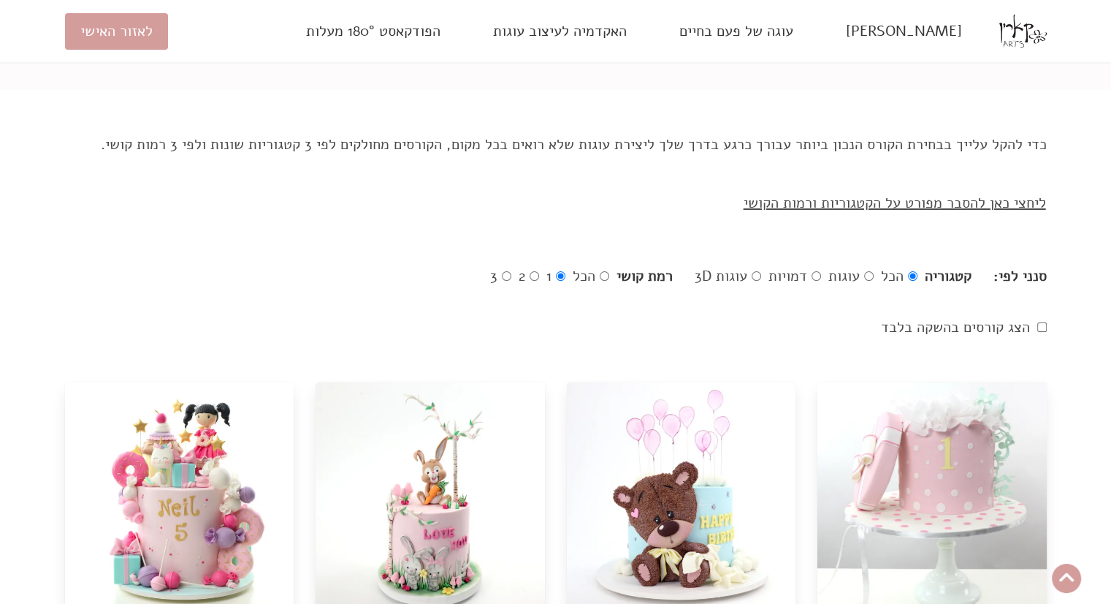
scroll to position [344, 0]
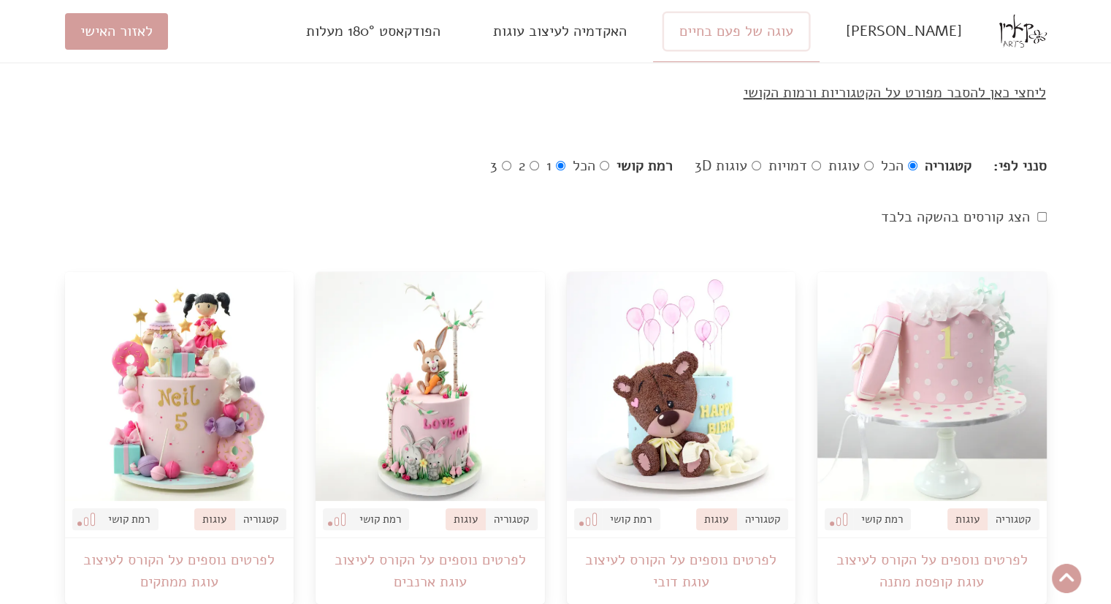
click at [789, 39] on link "עוגה של פעם בחיים" at bounding box center [736, 31] width 145 height 37
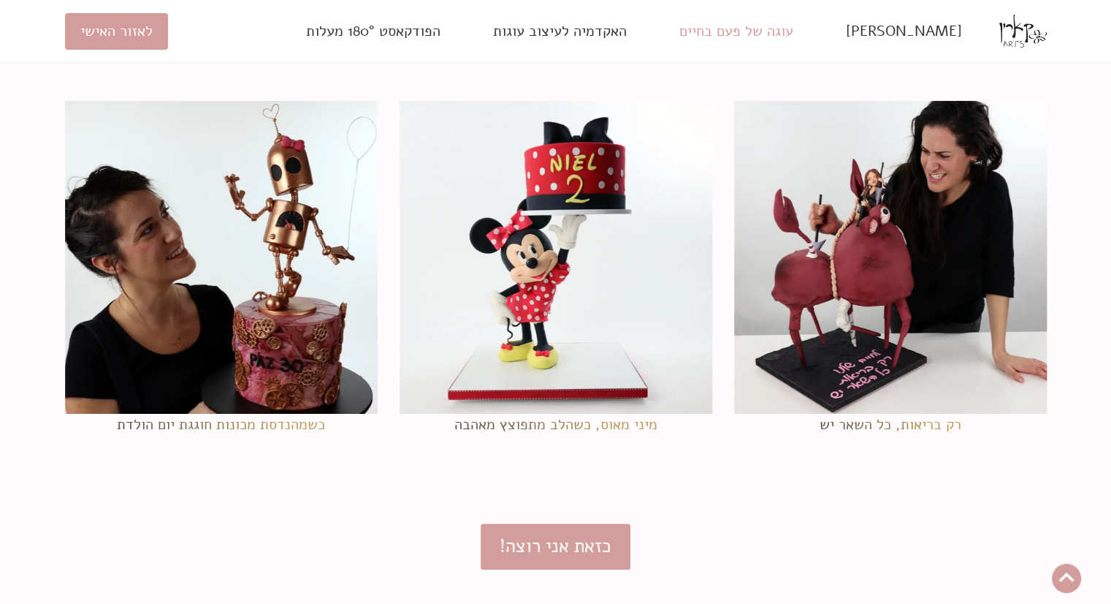
scroll to position [1466, 0]
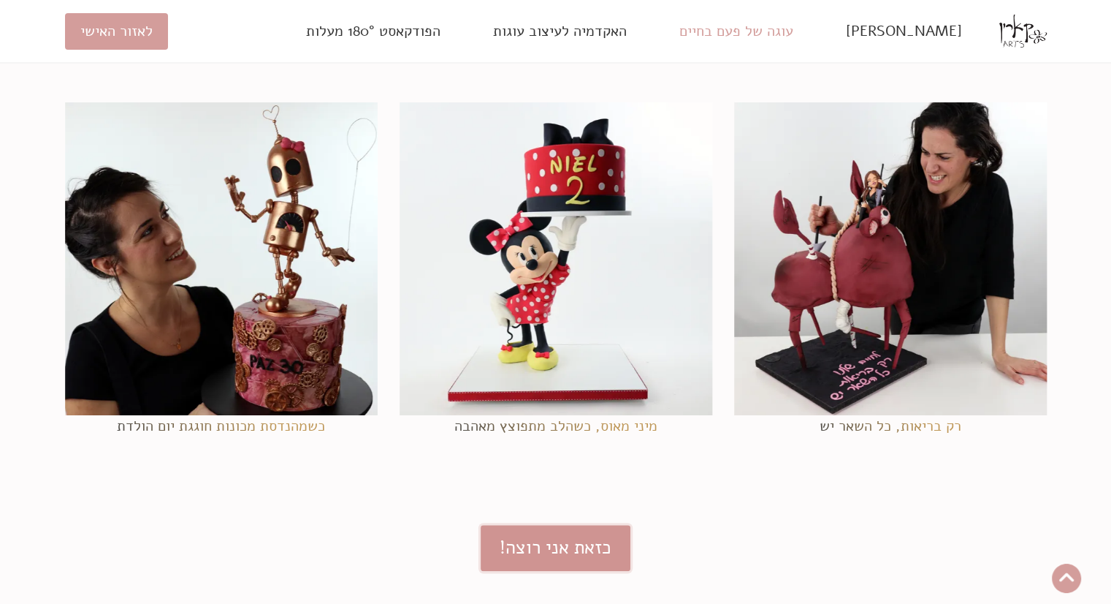
click at [511, 548] on link "כזאת אני רוצה!" at bounding box center [556, 548] width 150 height 46
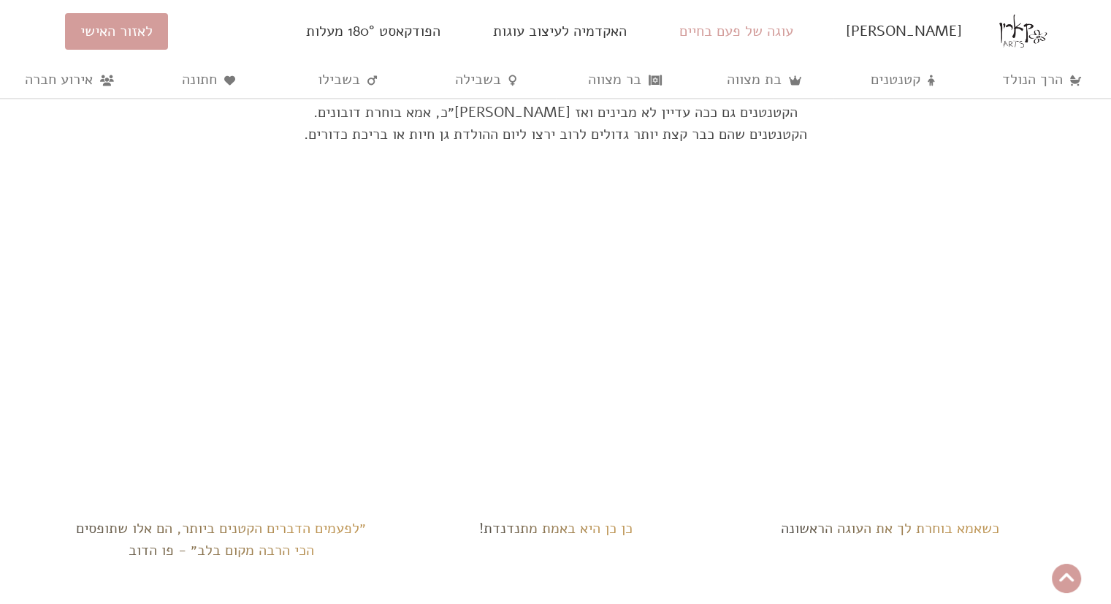
scroll to position [2660, 0]
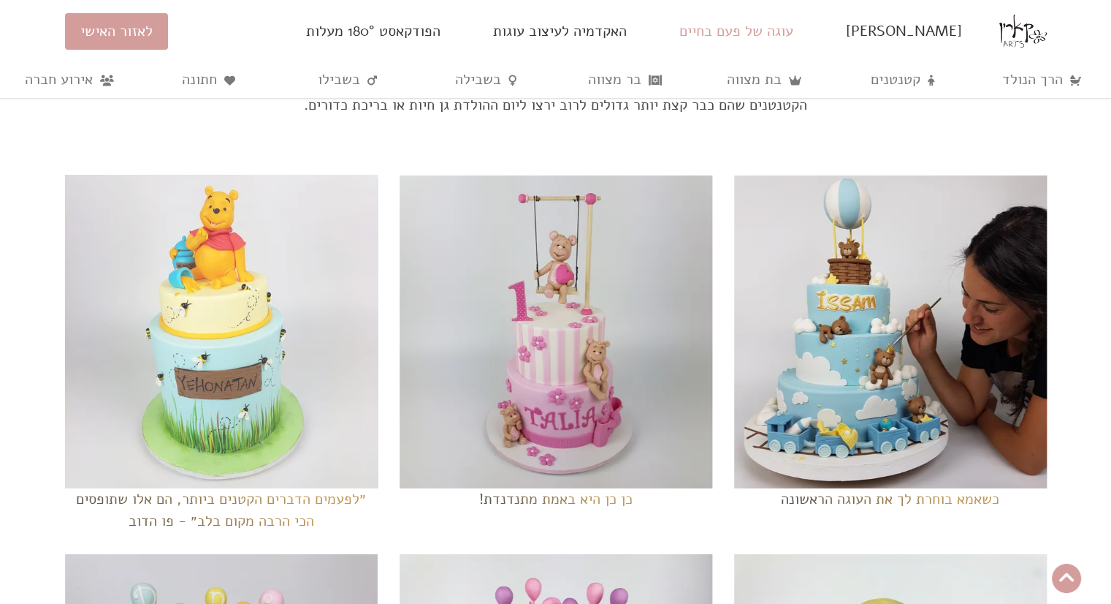
click at [284, 414] on img at bounding box center [221, 331] width 340 height 340
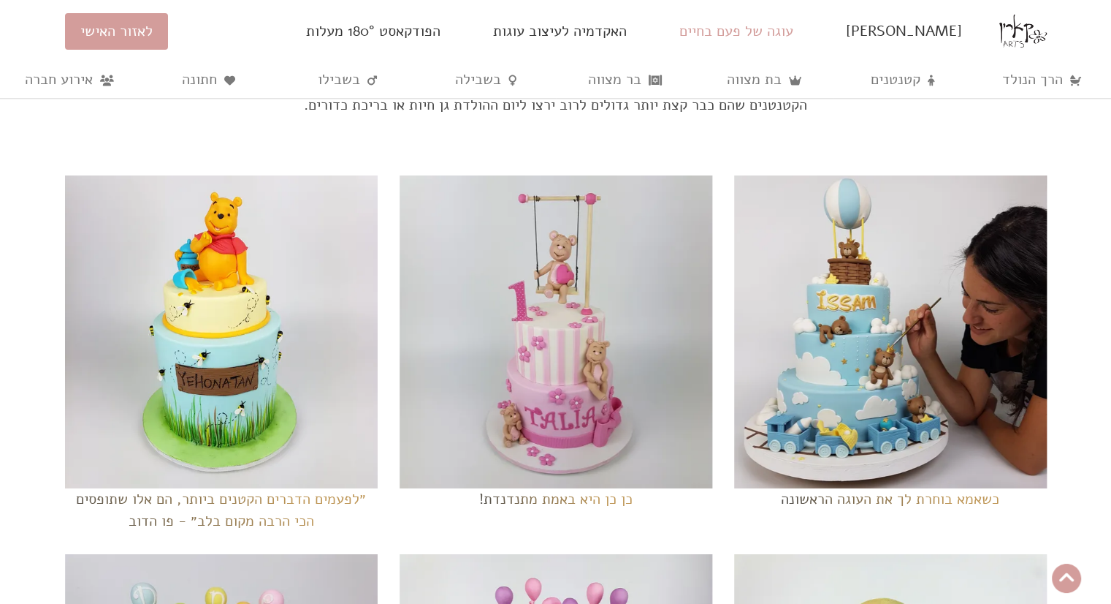
click at [205, 515] on p "״לפעמים הדברים הקטנים ביותר, הם אלו שתופסים הכי הרבה מקום בלב״ - פו הדוב" at bounding box center [221, 509] width 313 height 44
click at [178, 501] on p "״לפעמים הדברים הקטנים ביותר, הם אלו שתופסים הכי הרבה מקום בלב״ - פו הדוב" at bounding box center [221, 509] width 313 height 44
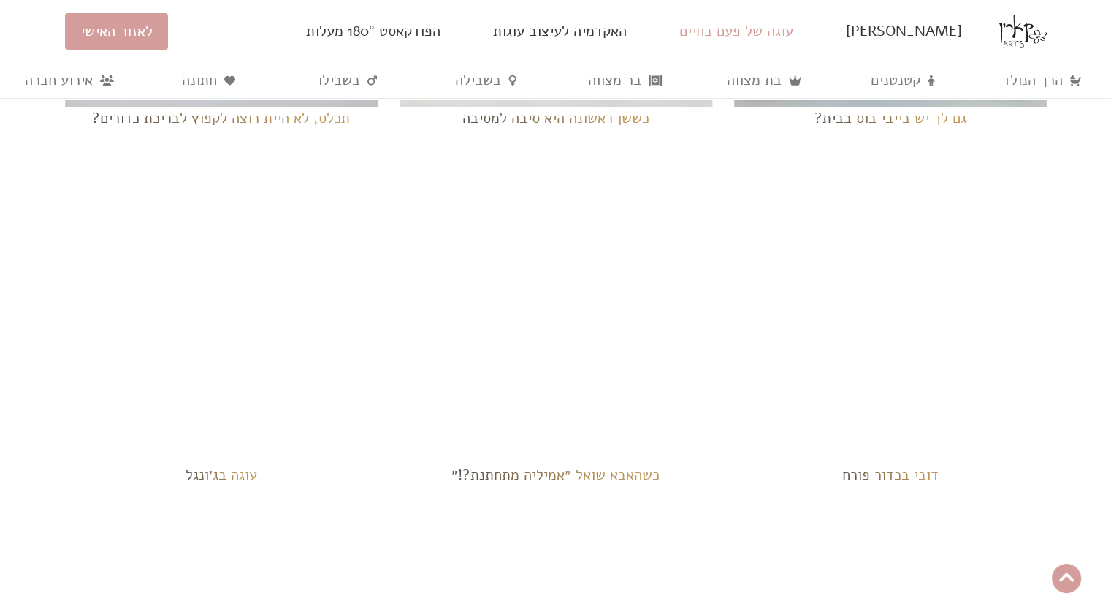
scroll to position [3420, 0]
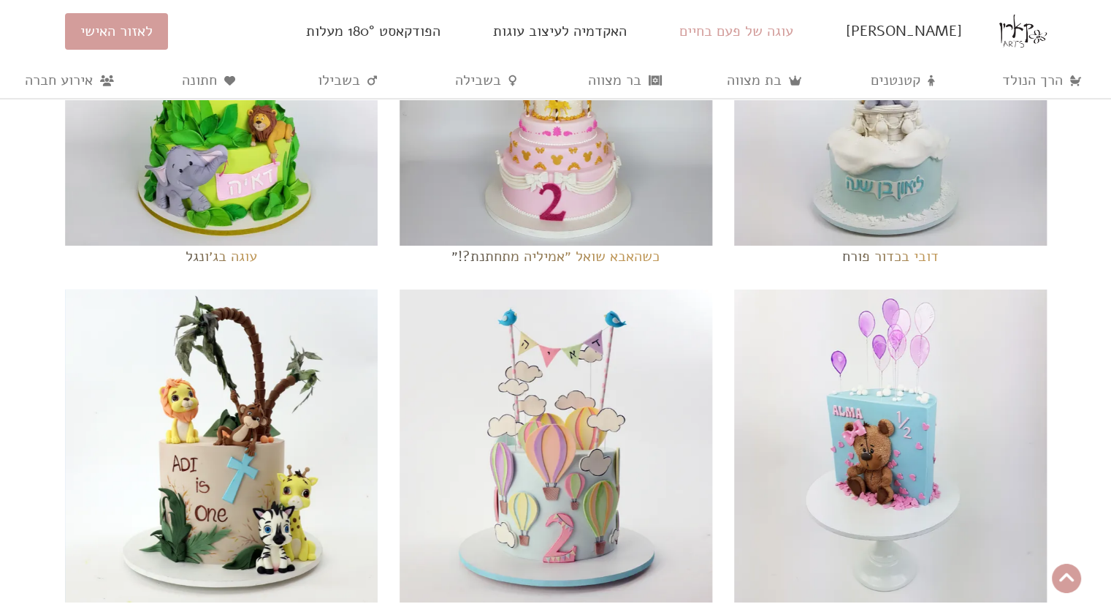
scroll to position [3683, 0]
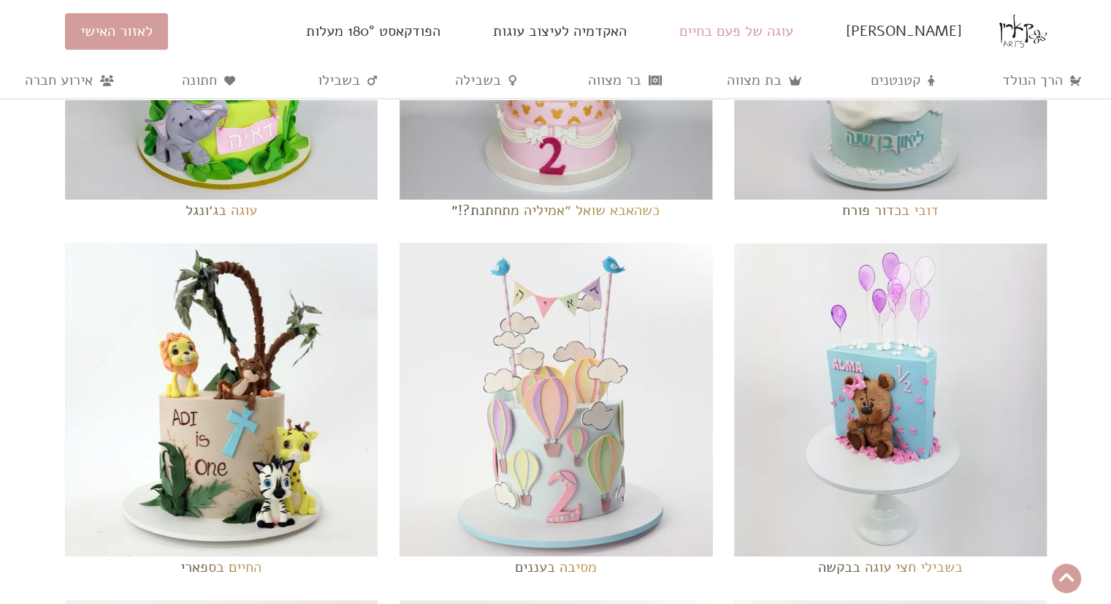
click at [517, 446] on img at bounding box center [556, 400] width 340 height 340
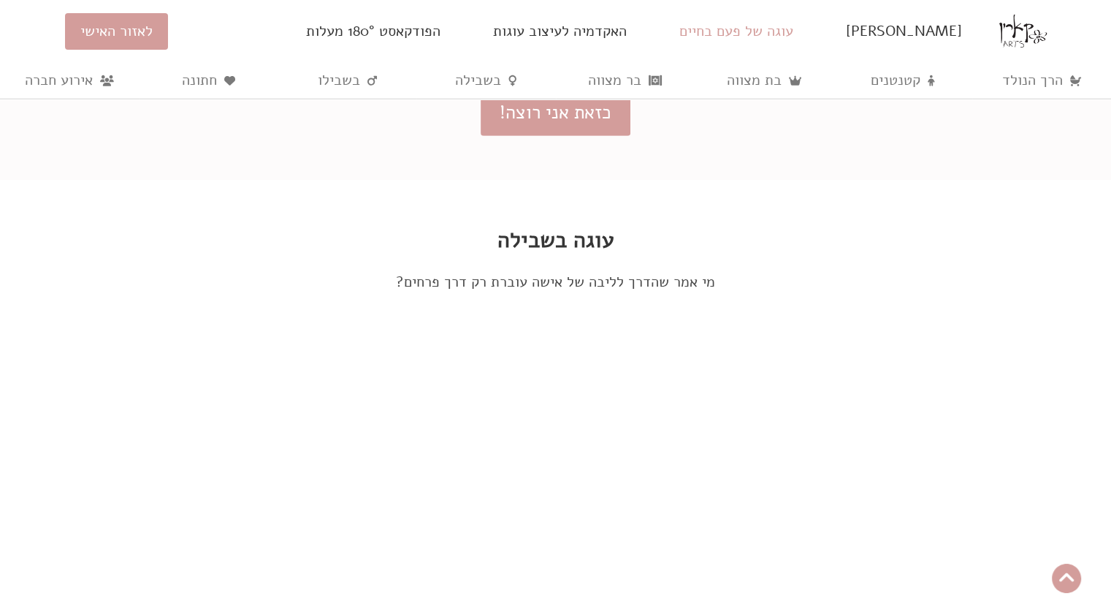
scroll to position [9997, 0]
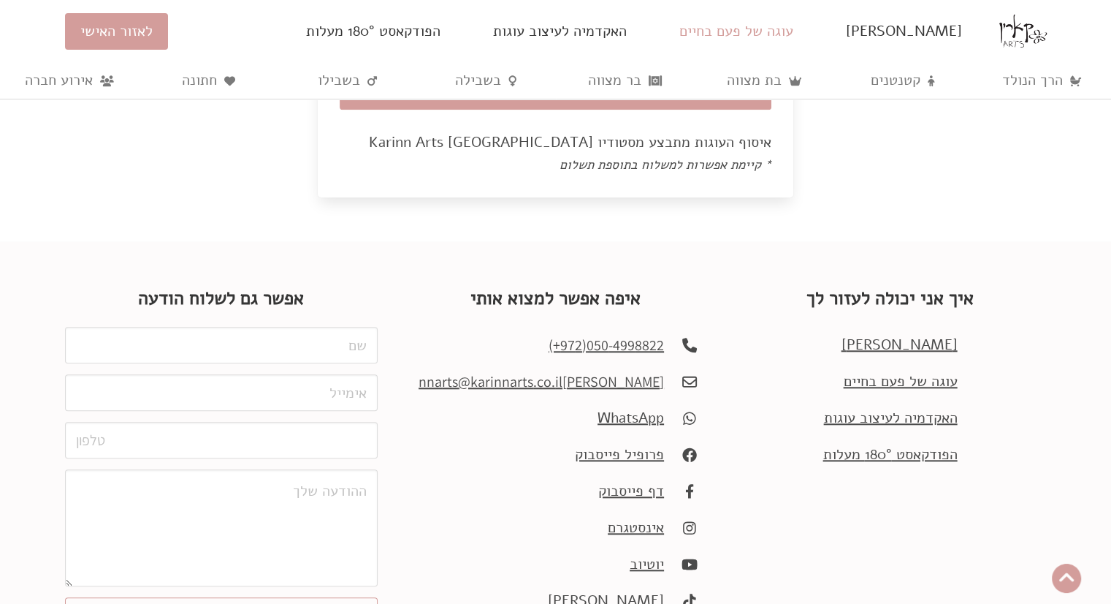
scroll to position [18093, 0]
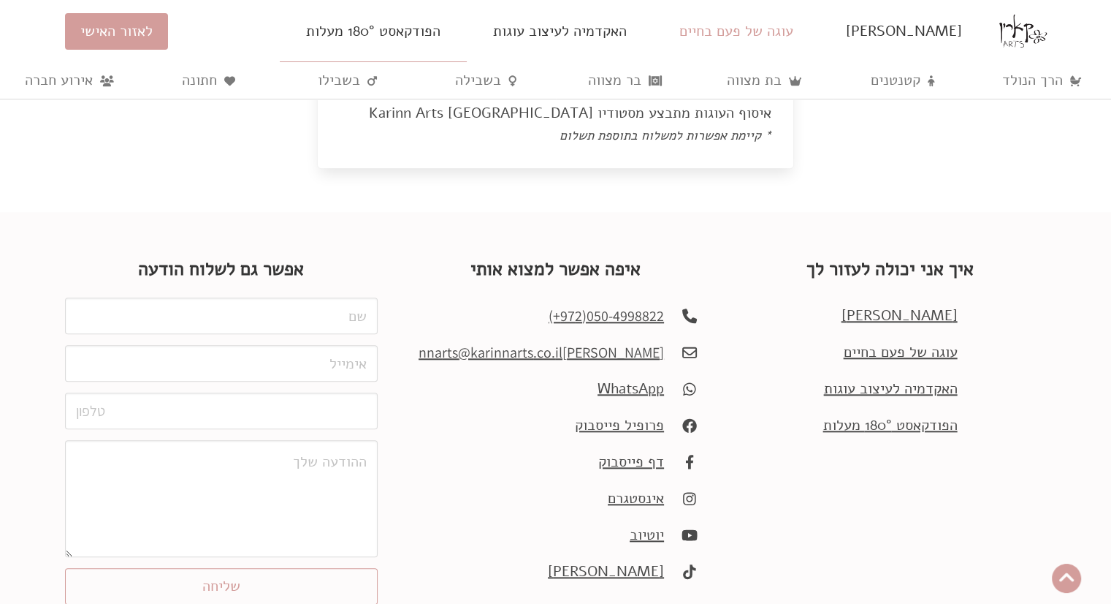
click at [424, 50] on div "הפודקאסט 180° מעלות" at bounding box center [373, 31] width 187 height 62
click at [435, 53] on div "הפודקאסט 180° מעלות" at bounding box center [373, 31] width 187 height 62
